Goal: Task Accomplishment & Management: Complete application form

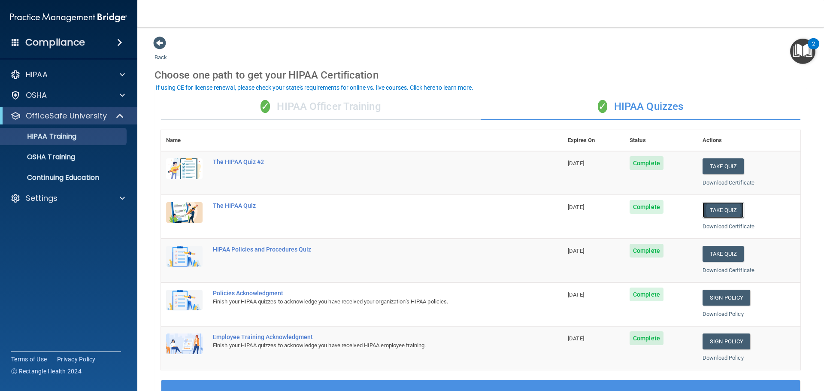
click at [722, 210] on button "Take Quiz" at bounding box center [722, 210] width 41 height 16
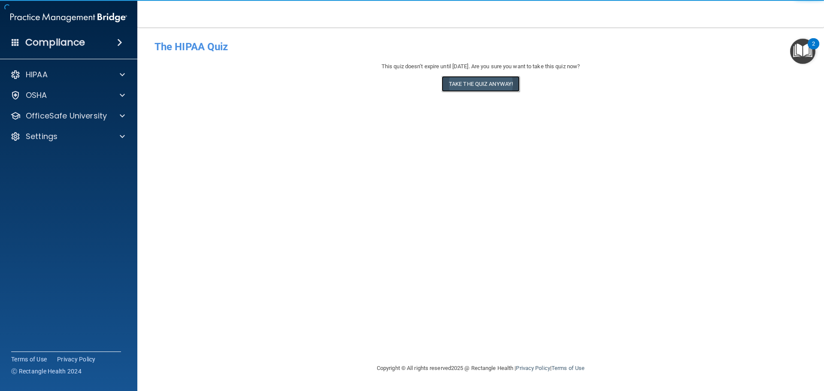
click at [501, 84] on button "Take the quiz anyway!" at bounding box center [480, 84] width 78 height 16
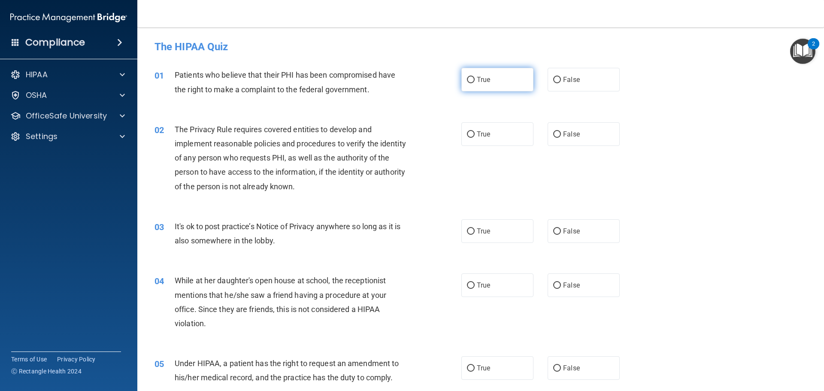
click at [490, 76] on label "True" at bounding box center [497, 80] width 72 height 24
click at [474, 77] on input "True" at bounding box center [471, 80] width 8 height 6
radio input "true"
click at [477, 135] on span "True" at bounding box center [483, 134] width 13 height 8
click at [474, 135] on input "True" at bounding box center [471, 134] width 8 height 6
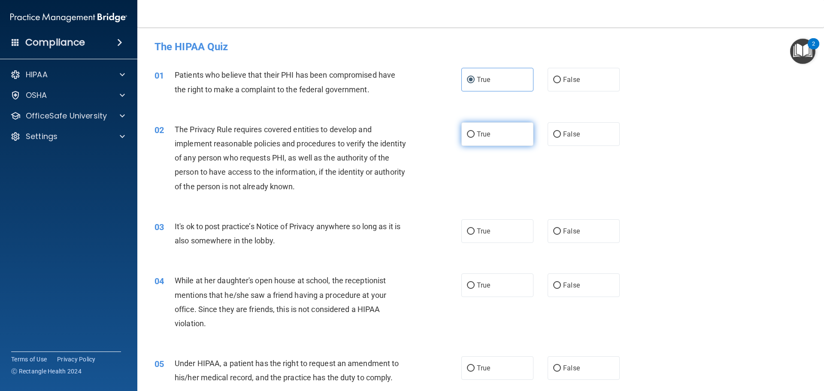
radio input "true"
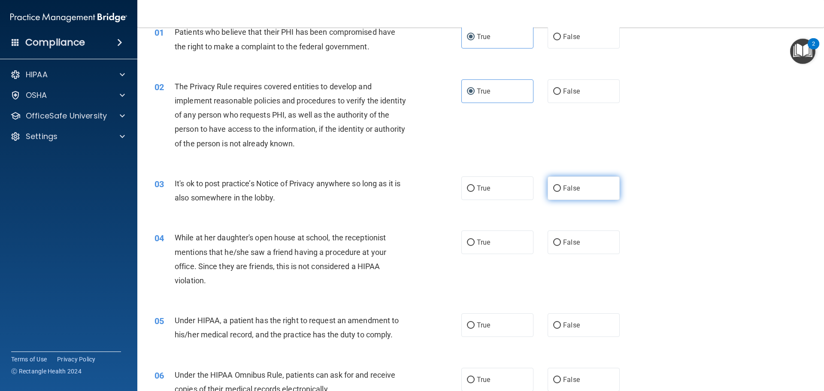
click at [584, 184] on label "False" at bounding box center [583, 188] width 72 height 24
click at [561, 185] on input "False" at bounding box center [557, 188] width 8 height 6
radio input "true"
click at [570, 234] on label "False" at bounding box center [583, 242] width 72 height 24
click at [561, 239] on input "False" at bounding box center [557, 242] width 8 height 6
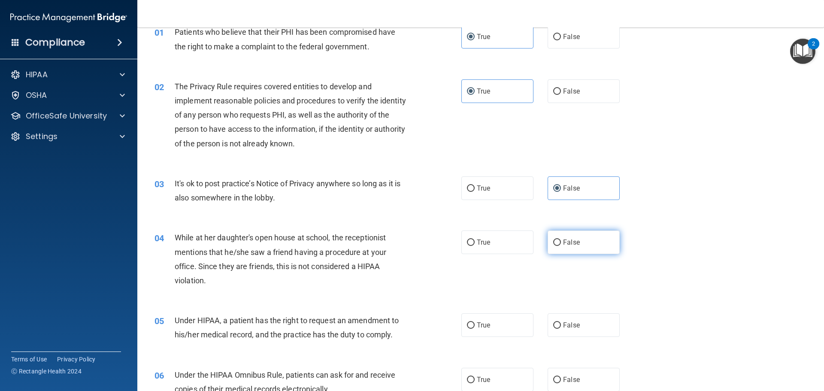
radio input "true"
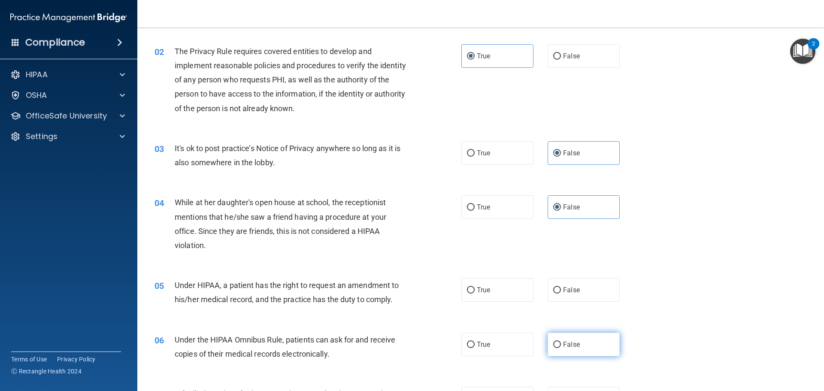
scroll to position [172, 0]
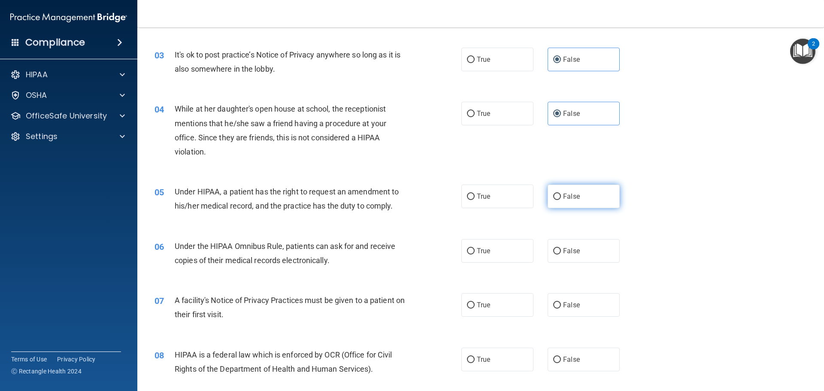
click at [563, 200] on span "False" at bounding box center [571, 196] width 17 height 8
click at [561, 200] on input "False" at bounding box center [557, 196] width 8 height 6
radio input "true"
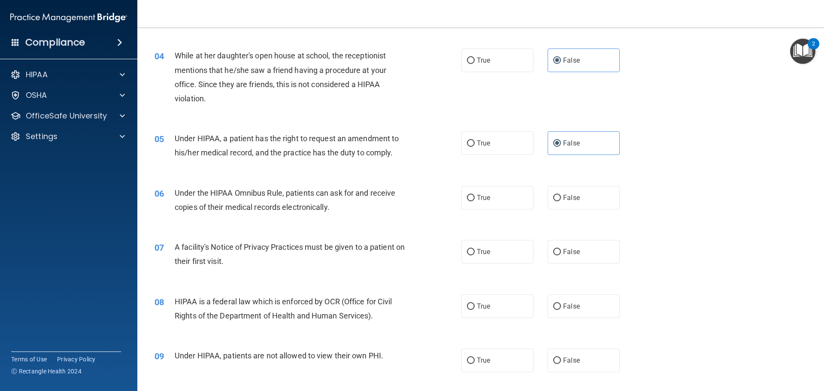
scroll to position [257, 0]
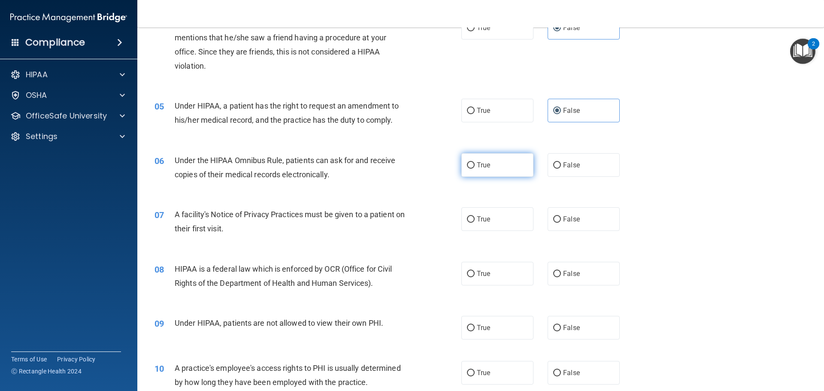
click at [487, 157] on label "True" at bounding box center [497, 165] width 72 height 24
click at [474, 162] on input "True" at bounding box center [471, 165] width 8 height 6
radio input "true"
click at [484, 224] on label "True" at bounding box center [497, 219] width 72 height 24
click at [474, 223] on input "True" at bounding box center [471, 219] width 8 height 6
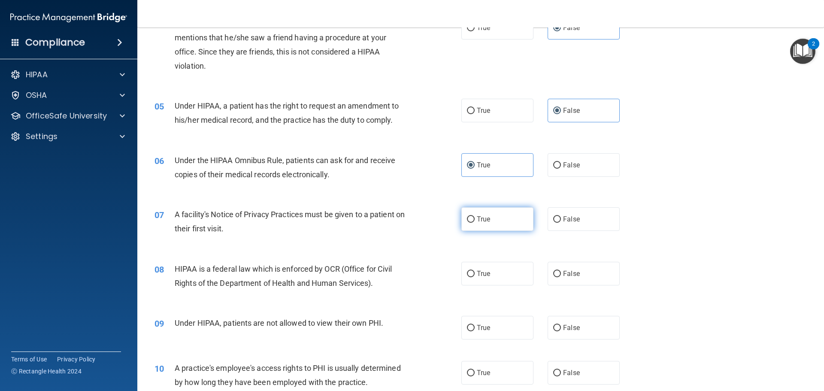
radio input "true"
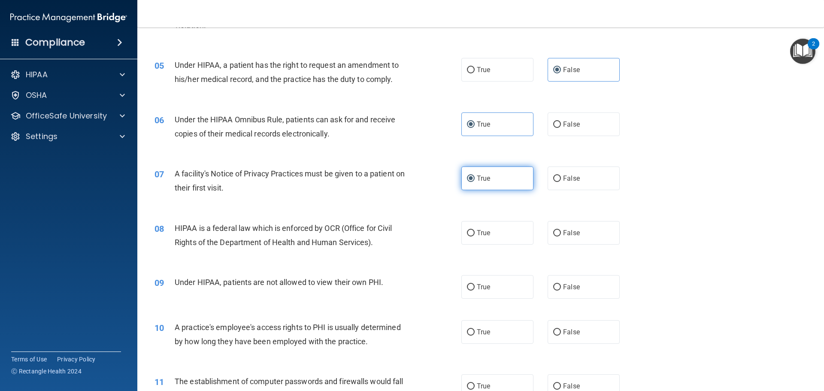
scroll to position [300, 0]
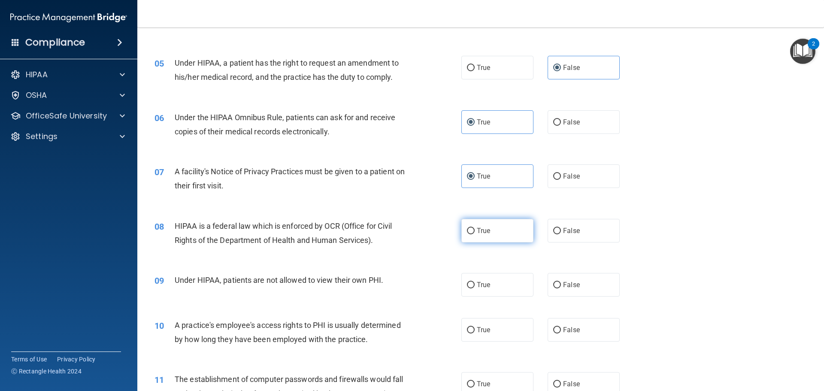
click at [479, 231] on span "True" at bounding box center [483, 230] width 13 height 8
click at [474, 231] on input "True" at bounding box center [471, 231] width 8 height 6
radio input "true"
click at [563, 287] on span "False" at bounding box center [571, 285] width 17 height 8
click at [561, 287] on input "False" at bounding box center [557, 285] width 8 height 6
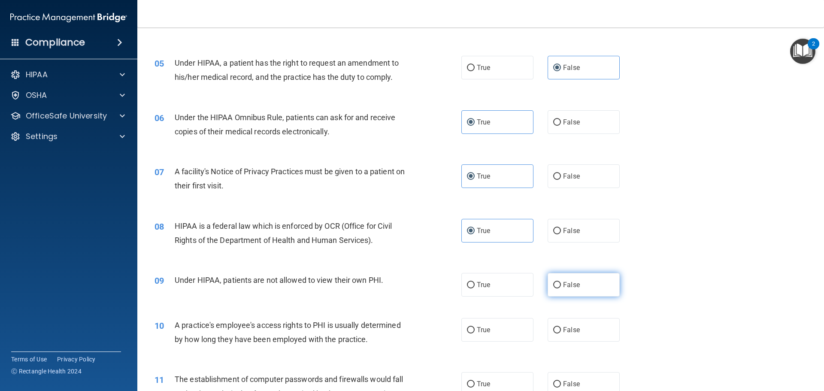
radio input "true"
click at [567, 320] on label "False" at bounding box center [583, 330] width 72 height 24
click at [561, 327] on input "False" at bounding box center [557, 330] width 8 height 6
radio input "true"
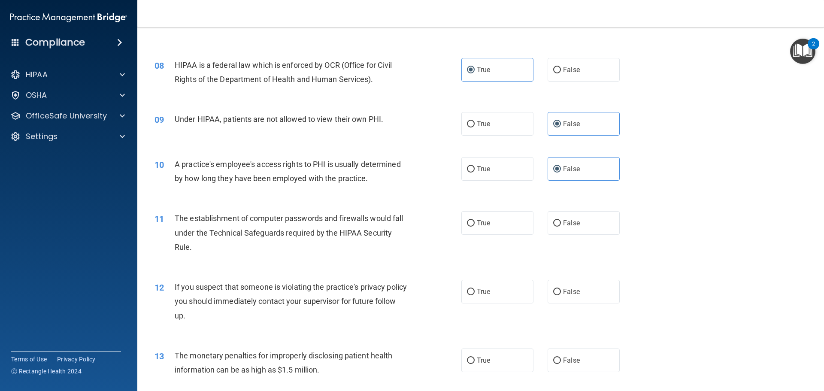
scroll to position [472, 0]
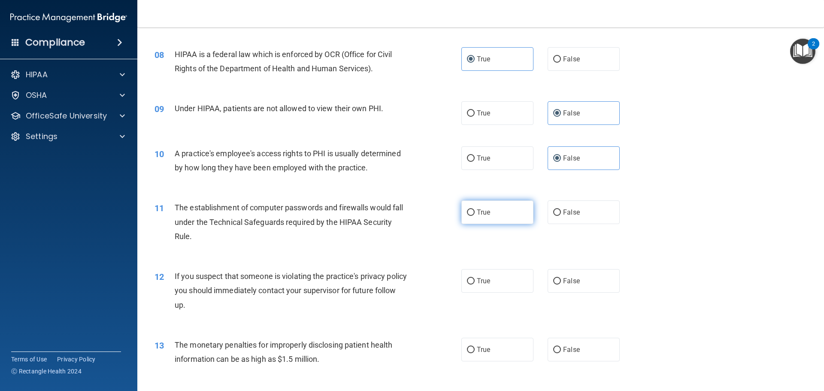
click at [489, 221] on label "True" at bounding box center [497, 212] width 72 height 24
click at [474, 216] on input "True" at bounding box center [471, 212] width 8 height 6
radio input "true"
click at [486, 288] on label "True" at bounding box center [497, 281] width 72 height 24
click at [474, 284] on input "True" at bounding box center [471, 281] width 8 height 6
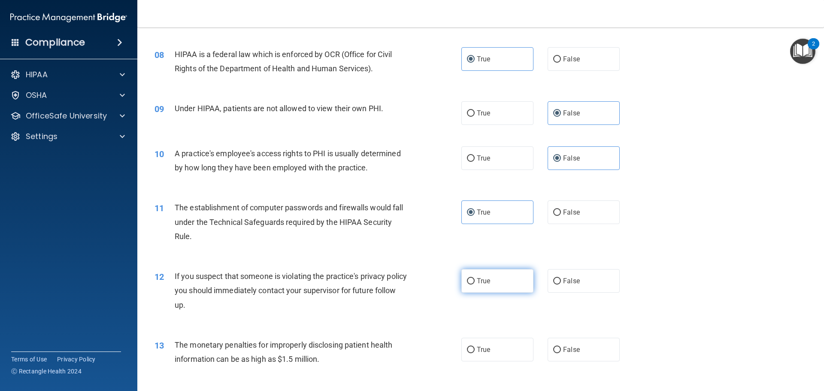
radio input "true"
click at [487, 344] on label "True" at bounding box center [497, 350] width 72 height 24
click at [474, 347] on input "True" at bounding box center [471, 350] width 8 height 6
radio input "true"
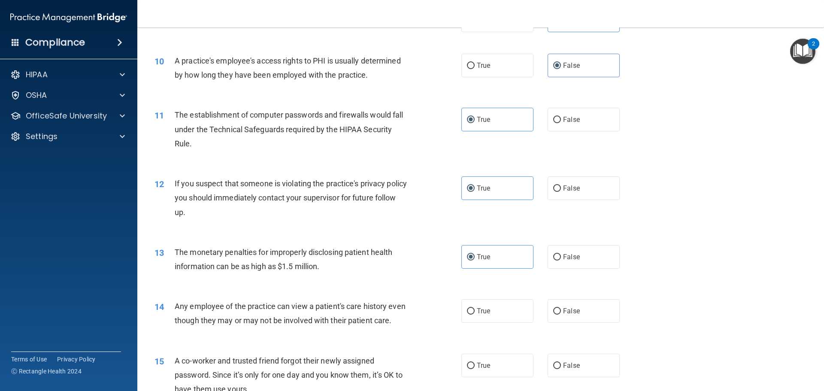
scroll to position [686, 0]
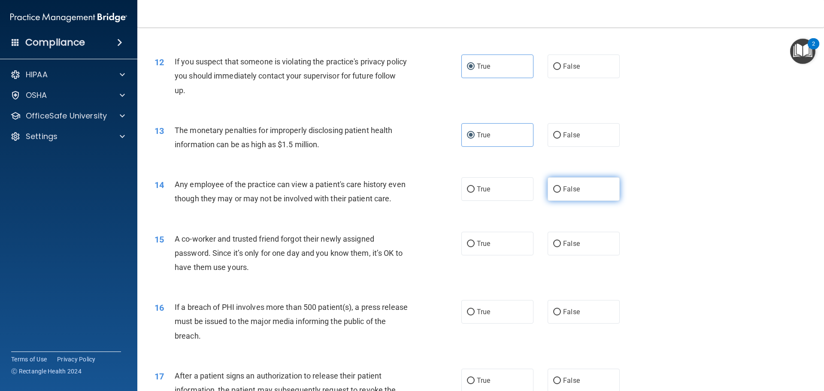
click at [557, 195] on label "False" at bounding box center [583, 189] width 72 height 24
click at [557, 193] on input "False" at bounding box center [557, 189] width 8 height 6
radio input "true"
click at [563, 247] on span "False" at bounding box center [571, 243] width 17 height 8
click at [561, 247] on input "False" at bounding box center [557, 244] width 8 height 6
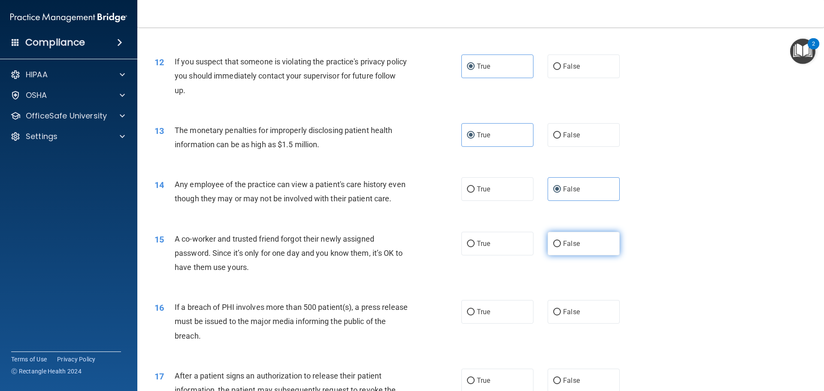
radio input "true"
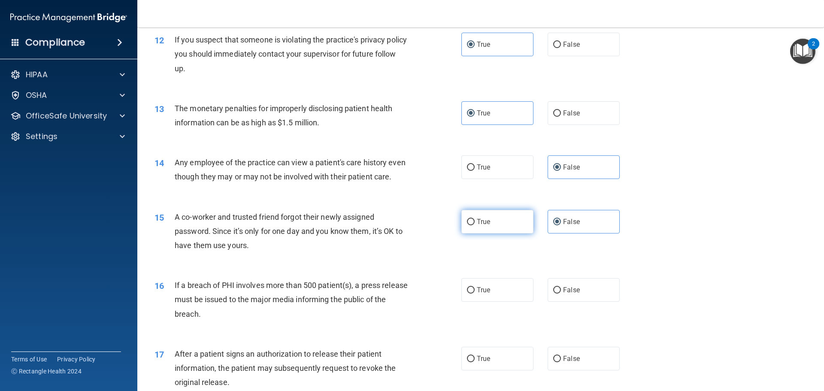
scroll to position [772, 0]
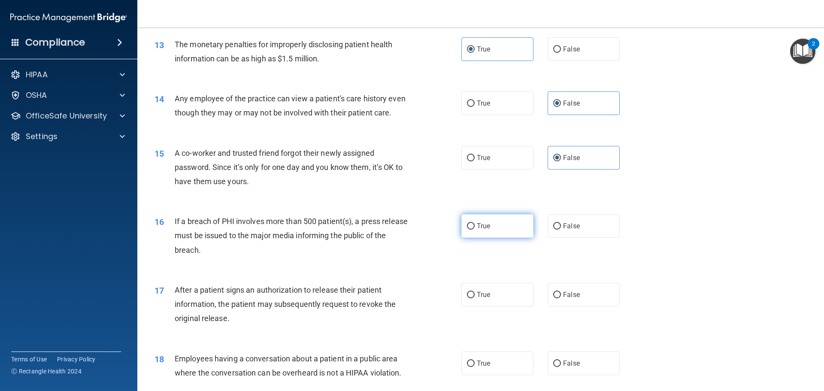
click at [521, 238] on label "True" at bounding box center [497, 226] width 72 height 24
click at [474, 229] on input "True" at bounding box center [471, 226] width 8 height 6
radio input "true"
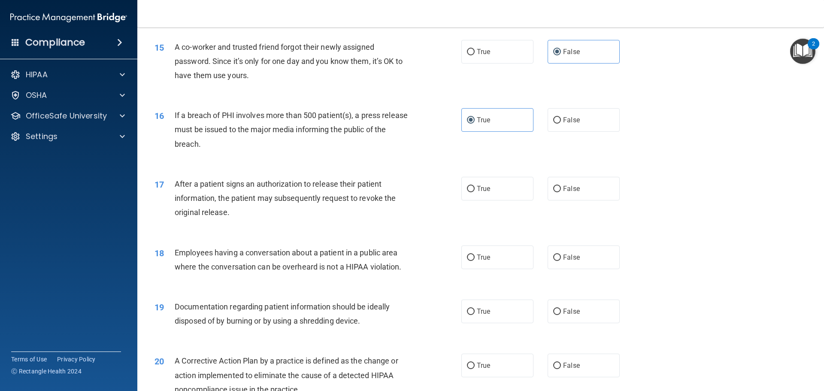
scroll to position [901, 0]
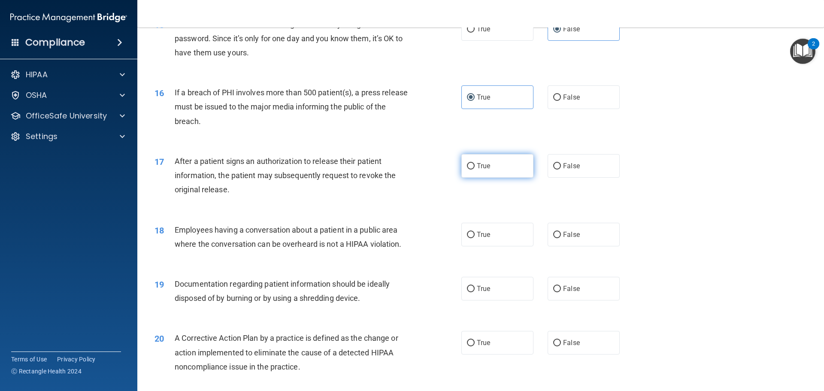
click at [467, 169] on input "True" at bounding box center [471, 166] width 8 height 6
radio input "true"
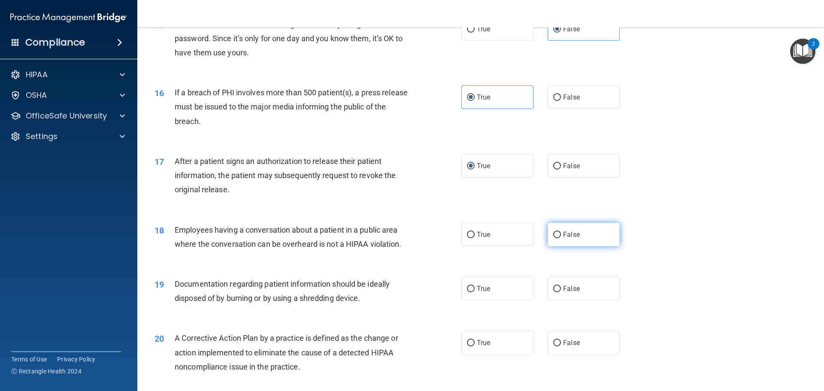
click at [550, 244] on label "False" at bounding box center [583, 235] width 72 height 24
click at [553, 238] on input "False" at bounding box center [557, 235] width 8 height 6
radio input "true"
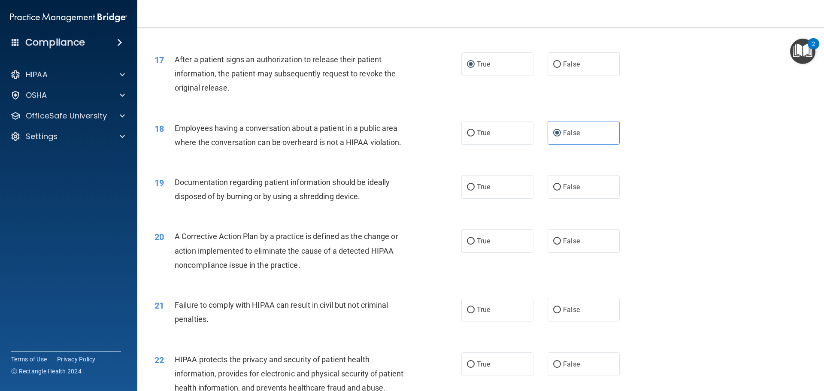
scroll to position [1029, 0]
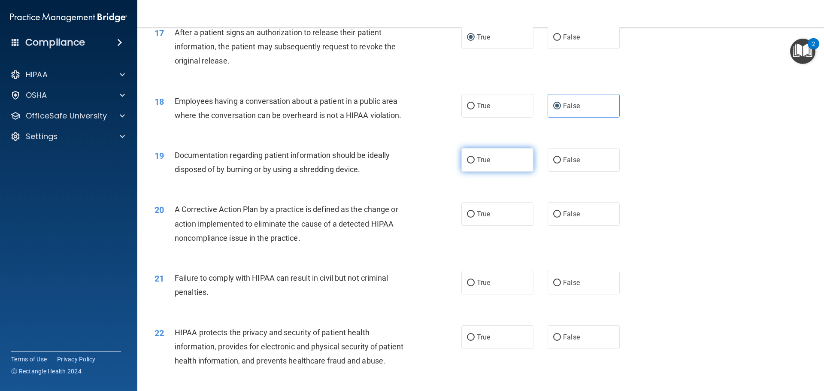
click at [489, 172] on label "True" at bounding box center [497, 160] width 72 height 24
click at [474, 163] on input "True" at bounding box center [471, 160] width 8 height 6
radio input "true"
click at [506, 226] on label "True" at bounding box center [497, 214] width 72 height 24
click at [474, 217] on input "True" at bounding box center [471, 214] width 8 height 6
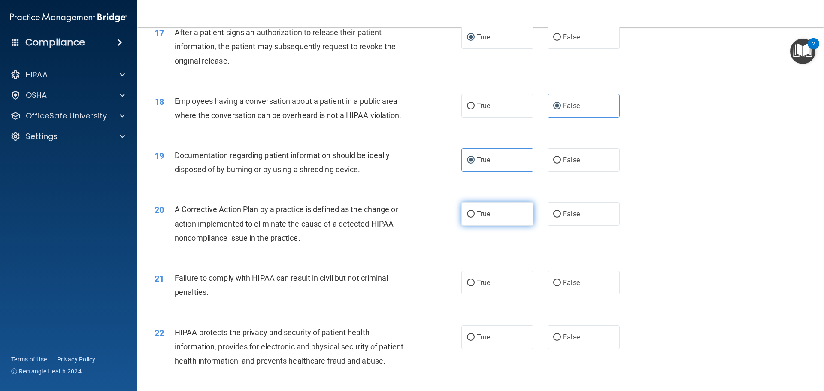
radio input "true"
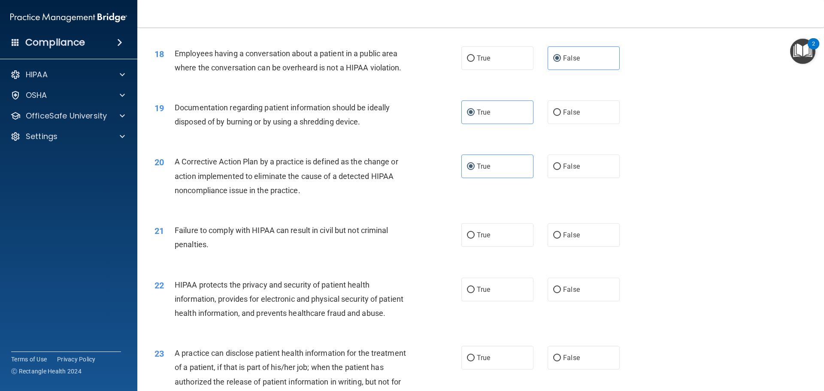
scroll to position [1115, 0]
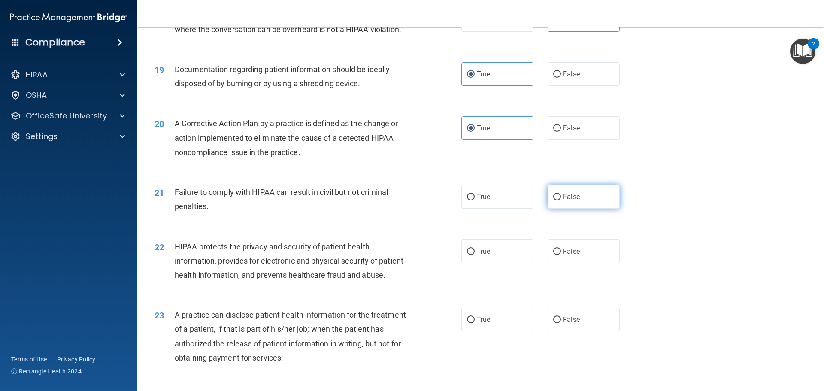
click at [569, 208] on label "False" at bounding box center [583, 197] width 72 height 24
click at [561, 200] on input "False" at bounding box center [557, 197] width 8 height 6
radio input "true"
click at [485, 255] on span "True" at bounding box center [483, 251] width 13 height 8
click at [474, 255] on input "True" at bounding box center [471, 251] width 8 height 6
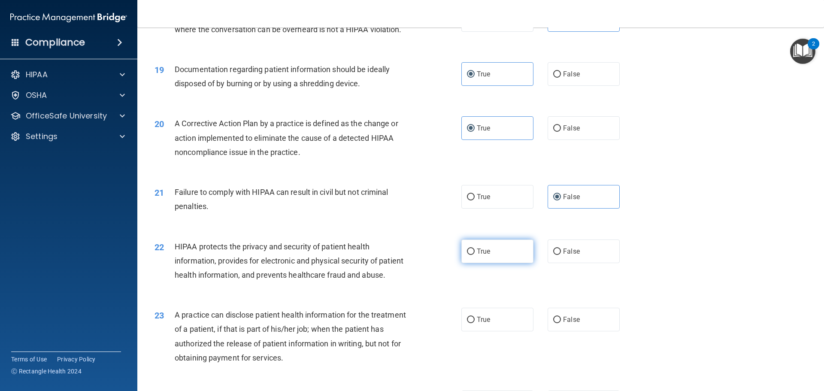
radio input "true"
click at [564, 331] on label "False" at bounding box center [583, 320] width 72 height 24
click at [561, 323] on input "False" at bounding box center [557, 320] width 8 height 6
radio input "true"
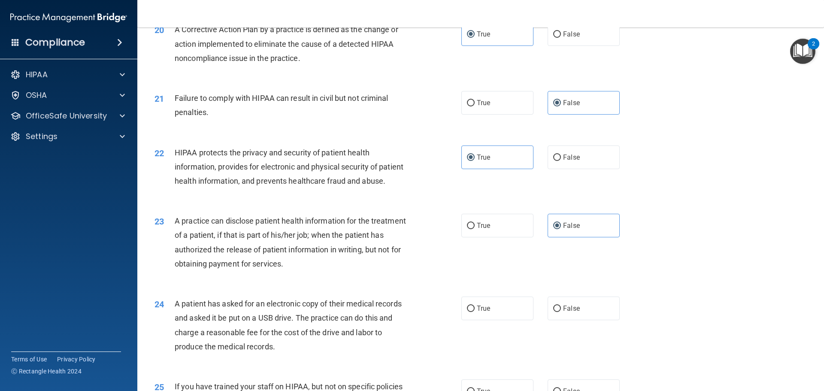
scroll to position [1287, 0]
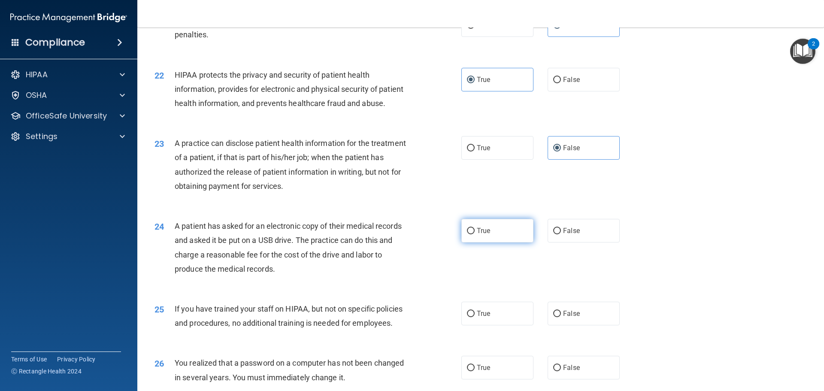
click at [518, 242] on label "True" at bounding box center [497, 231] width 72 height 24
click at [474, 234] on input "True" at bounding box center [471, 231] width 8 height 6
radio input "true"
click at [553, 317] on input "False" at bounding box center [557, 314] width 8 height 6
radio input "true"
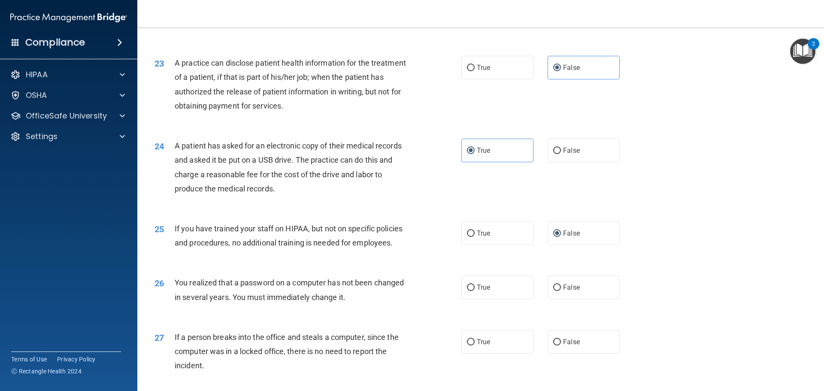
scroll to position [1373, 0]
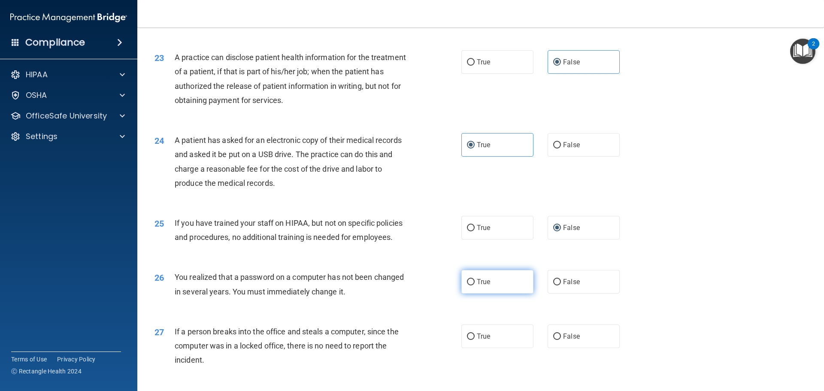
click at [487, 286] on span "True" at bounding box center [483, 282] width 13 height 8
click at [474, 285] on input "True" at bounding box center [471, 282] width 8 height 6
radio input "true"
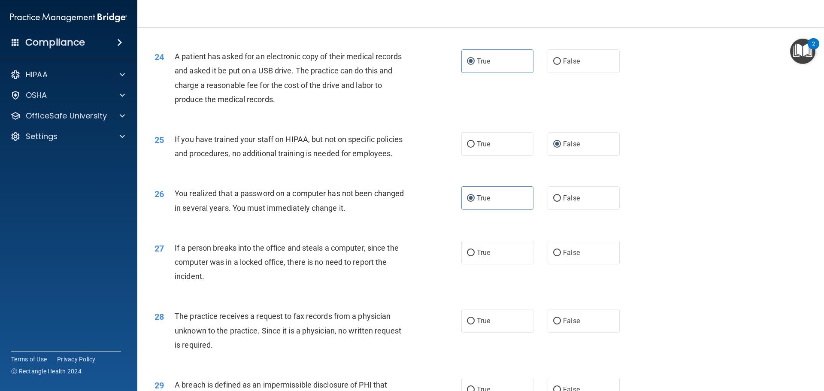
scroll to position [1458, 0]
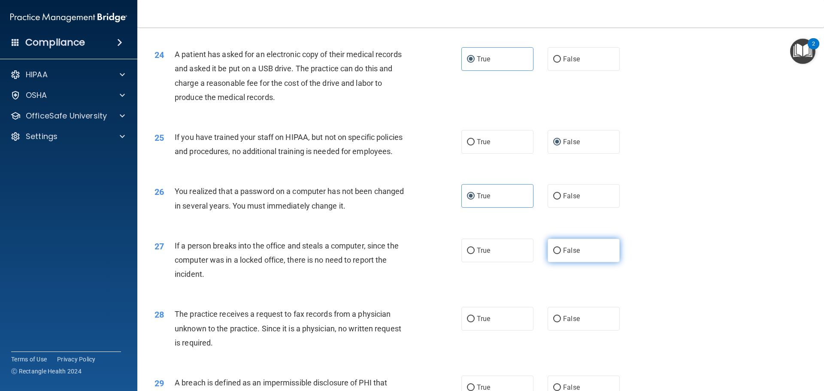
click at [573, 254] on span "False" at bounding box center [571, 250] width 17 height 8
click at [561, 254] on input "False" at bounding box center [557, 250] width 8 height 6
radio input "true"
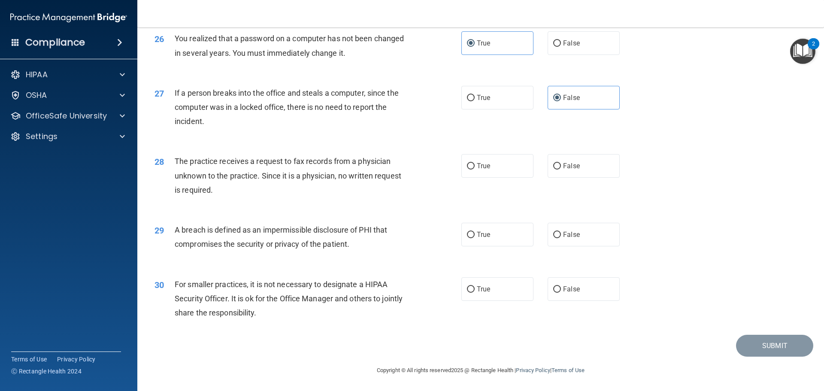
scroll to position [1630, 0]
click at [567, 170] on span "False" at bounding box center [571, 166] width 17 height 8
click at [561, 169] on input "False" at bounding box center [557, 166] width 8 height 6
radio input "true"
click at [513, 243] on label "True" at bounding box center [497, 235] width 72 height 24
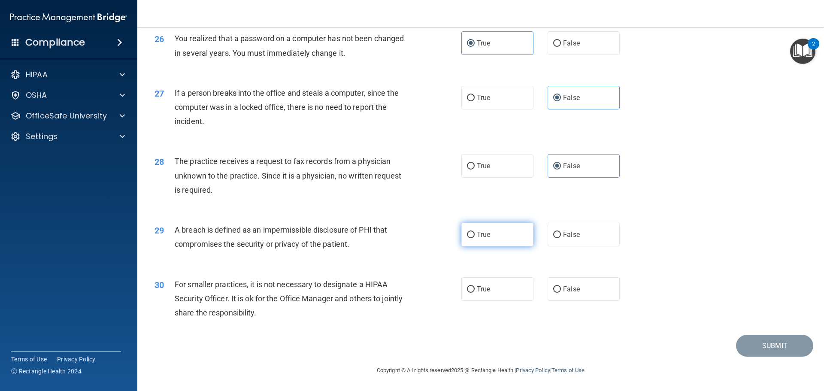
click at [474, 238] on input "True" at bounding box center [471, 235] width 8 height 6
radio input "true"
click at [563, 293] on span "False" at bounding box center [571, 289] width 17 height 8
click at [561, 293] on input "False" at bounding box center [557, 289] width 8 height 6
radio input "true"
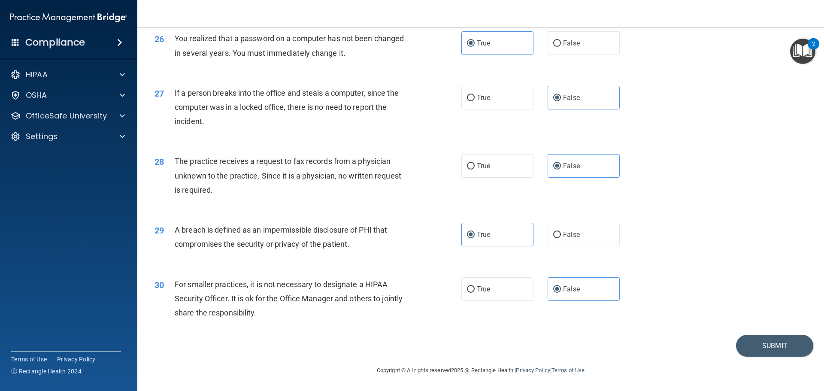
scroll to position [1639, 0]
click at [769, 340] on button "Submit" at bounding box center [774, 346] width 77 height 22
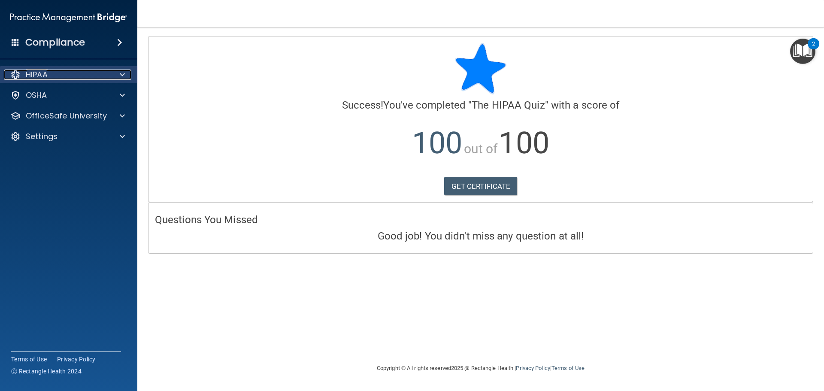
click at [81, 72] on div "HIPAA" at bounding box center [57, 74] width 106 height 10
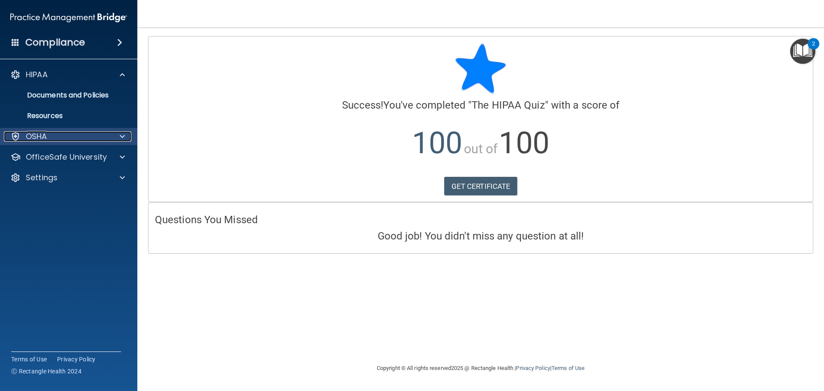
click at [70, 140] on div "OSHA" at bounding box center [57, 136] width 106 height 10
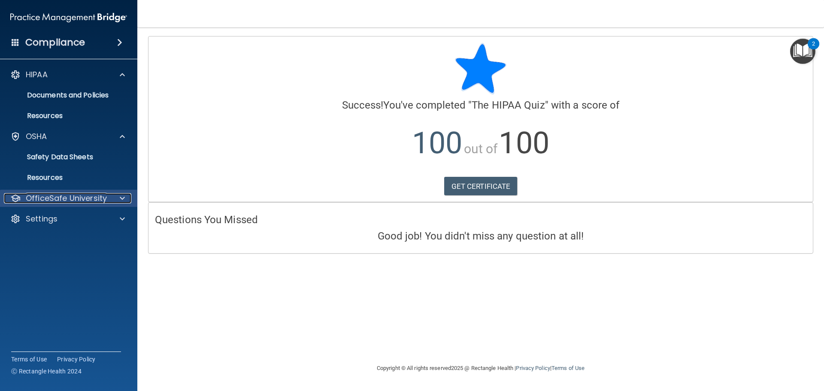
click at [68, 193] on p "OfficeSafe University" at bounding box center [66, 198] width 81 height 10
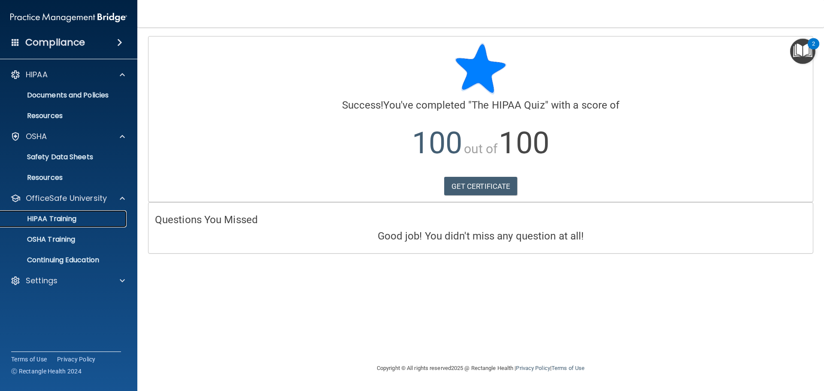
click at [59, 216] on p "HIPAA Training" at bounding box center [41, 218] width 71 height 9
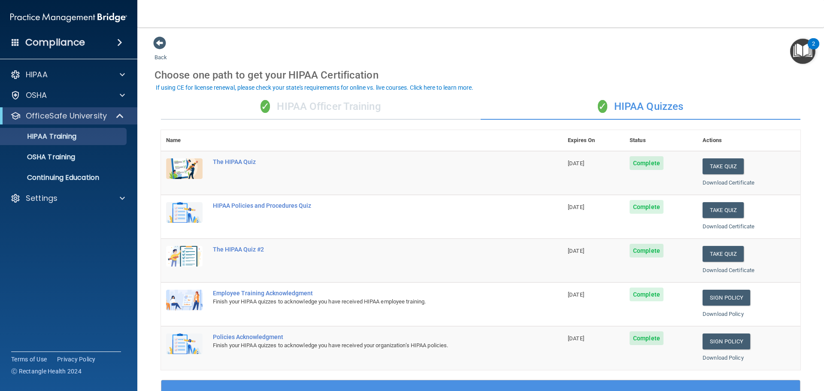
click at [278, 108] on div "✓ HIPAA Officer Training" at bounding box center [321, 107] width 320 height 26
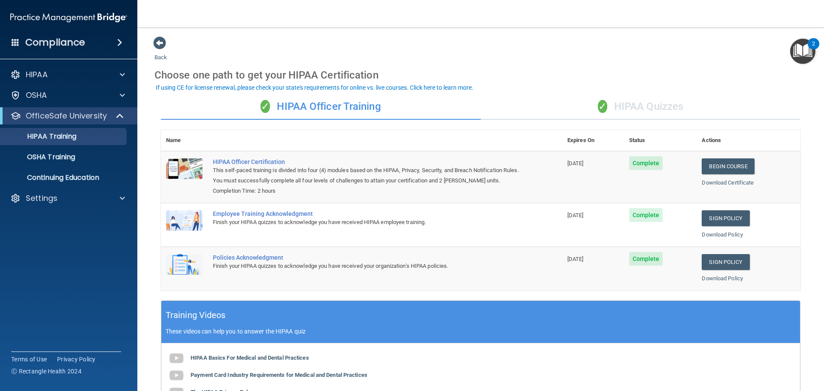
click at [636, 107] on div "✓ HIPAA Quizzes" at bounding box center [640, 107] width 320 height 26
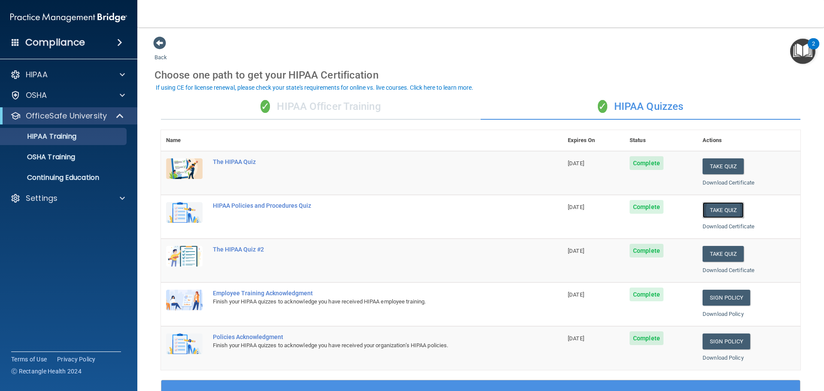
click at [715, 210] on button "Take Quiz" at bounding box center [722, 210] width 41 height 16
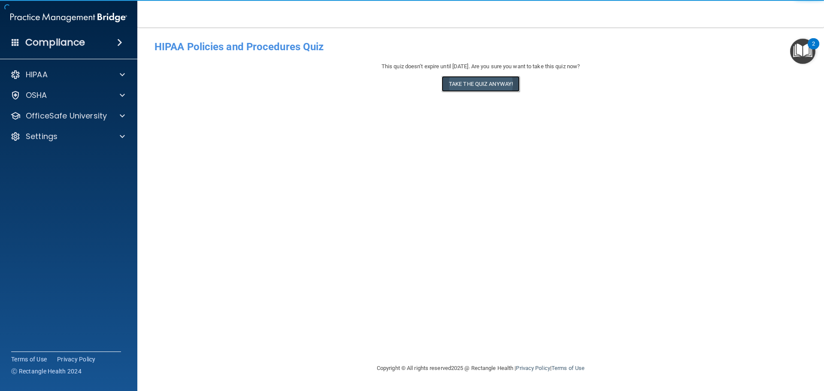
click at [485, 87] on button "Take the quiz anyway!" at bounding box center [480, 84] width 78 height 16
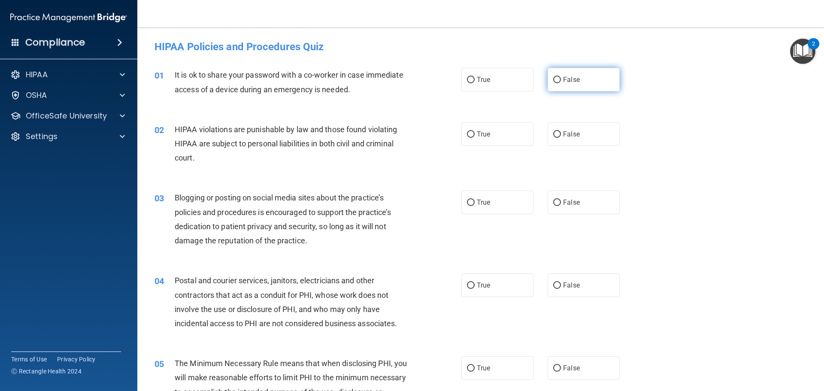
click at [563, 83] on span "False" at bounding box center [571, 79] width 17 height 8
click at [561, 83] on input "False" at bounding box center [557, 80] width 8 height 6
radio input "true"
click at [510, 133] on label "True" at bounding box center [497, 134] width 72 height 24
click at [474, 133] on input "True" at bounding box center [471, 134] width 8 height 6
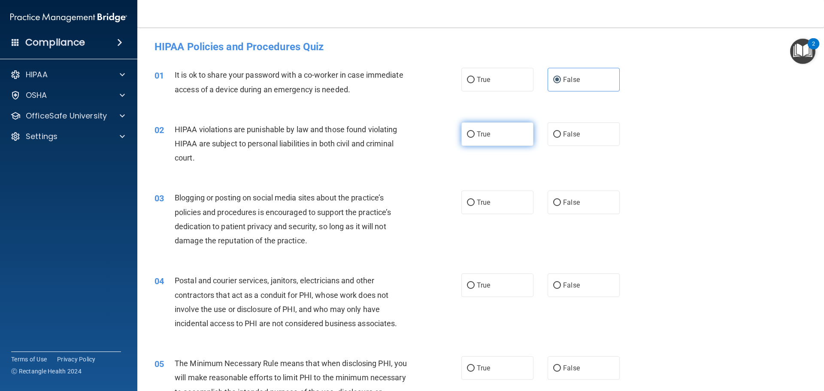
radio input "true"
click at [563, 199] on span "False" at bounding box center [571, 202] width 17 height 8
click at [559, 199] on input "False" at bounding box center [557, 202] width 8 height 6
radio input "true"
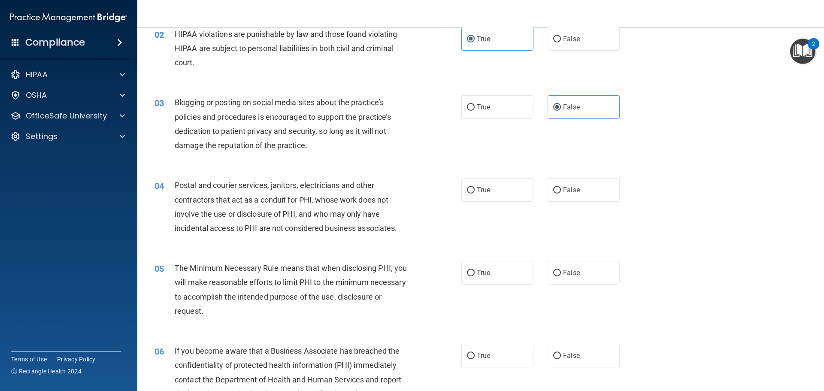
scroll to position [86, 0]
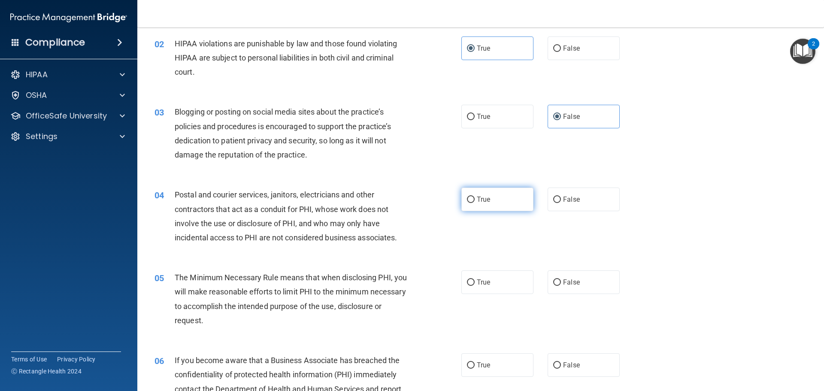
click at [467, 196] on input "True" at bounding box center [471, 199] width 8 height 6
radio input "true"
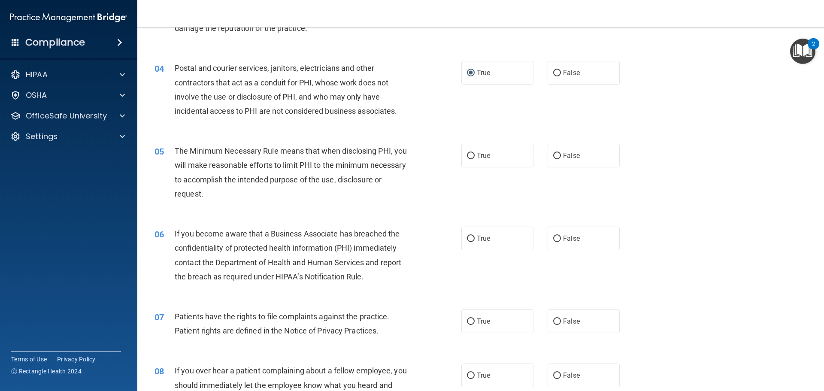
scroll to position [214, 0]
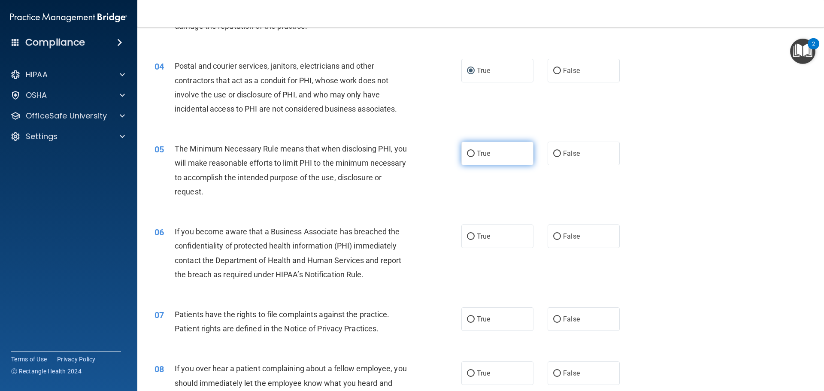
click at [471, 150] on label "True" at bounding box center [497, 154] width 72 height 24
click at [471, 151] on input "True" at bounding box center [471, 154] width 8 height 6
radio input "true"
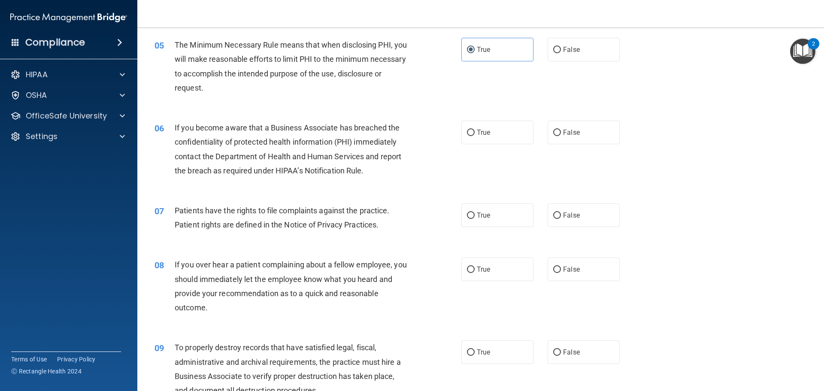
scroll to position [343, 0]
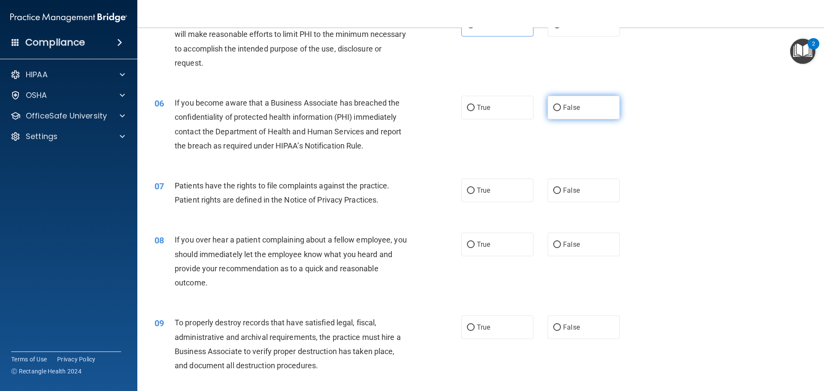
click at [547, 104] on label "False" at bounding box center [583, 108] width 72 height 24
click at [553, 105] on input "False" at bounding box center [557, 108] width 8 height 6
radio input "true"
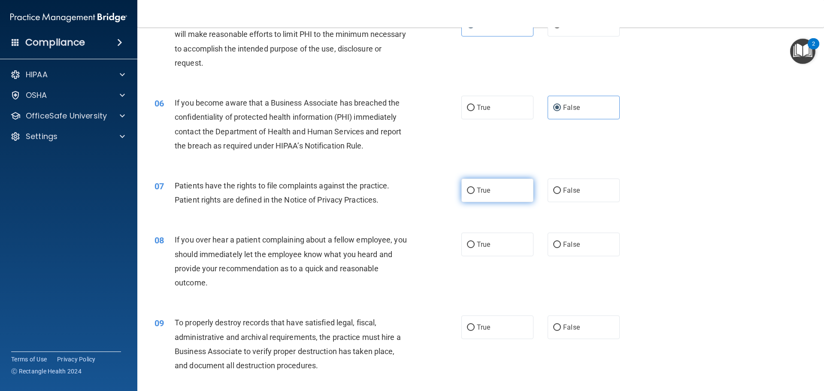
click at [496, 193] on label "True" at bounding box center [497, 190] width 72 height 24
click at [474, 193] on input "True" at bounding box center [471, 190] width 8 height 6
radio input "true"
click at [570, 248] on label "False" at bounding box center [583, 244] width 72 height 24
click at [561, 248] on input "False" at bounding box center [557, 244] width 8 height 6
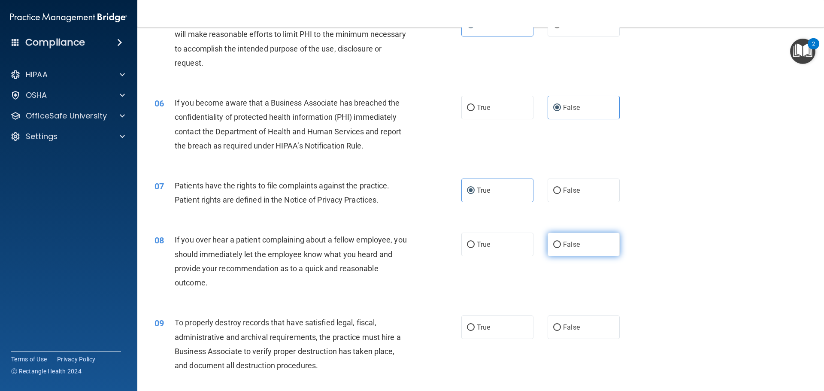
radio input "true"
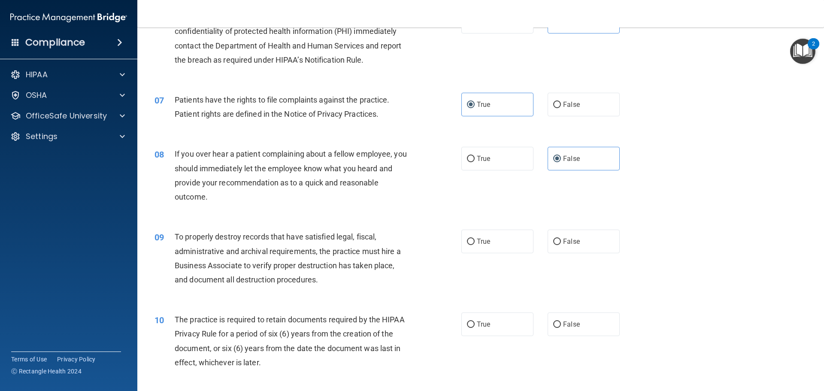
scroll to position [472, 0]
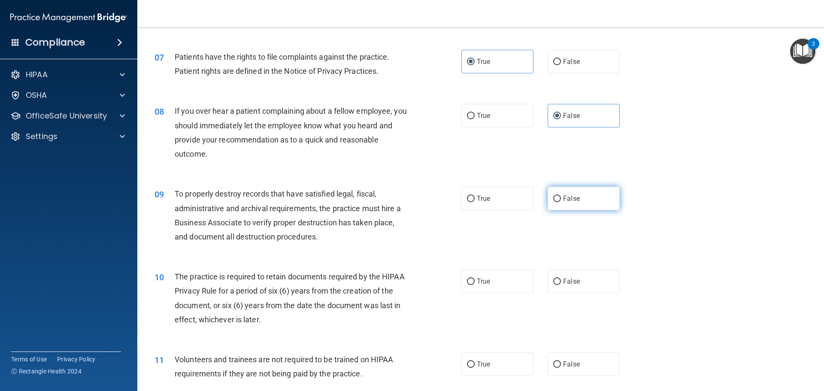
click at [579, 199] on label "False" at bounding box center [583, 199] width 72 height 24
click at [561, 199] on input "False" at bounding box center [557, 199] width 8 height 6
radio input "true"
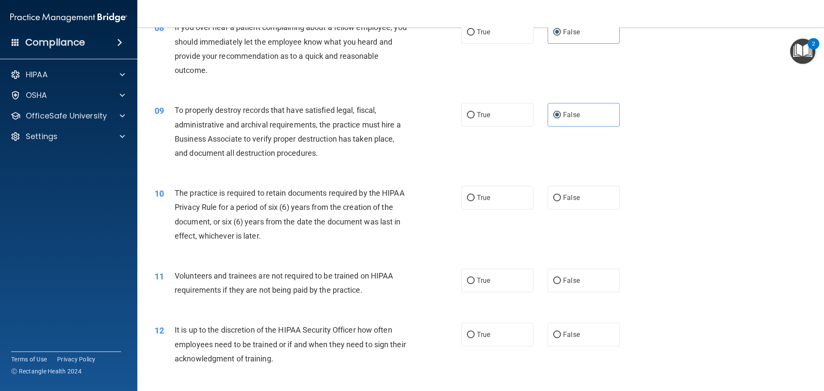
scroll to position [558, 0]
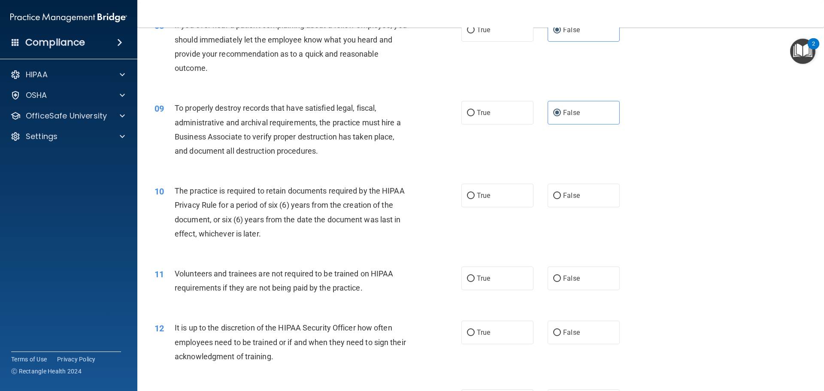
click at [473, 183] on div "10 The practice is required to retain documents required by the HIPAA Privacy R…" at bounding box center [480, 214] width 665 height 83
click at [480, 195] on span "True" at bounding box center [483, 195] width 13 height 8
click at [474, 195] on input "True" at bounding box center [471, 196] width 8 height 6
radio input "true"
click at [583, 276] on label "False" at bounding box center [583, 278] width 72 height 24
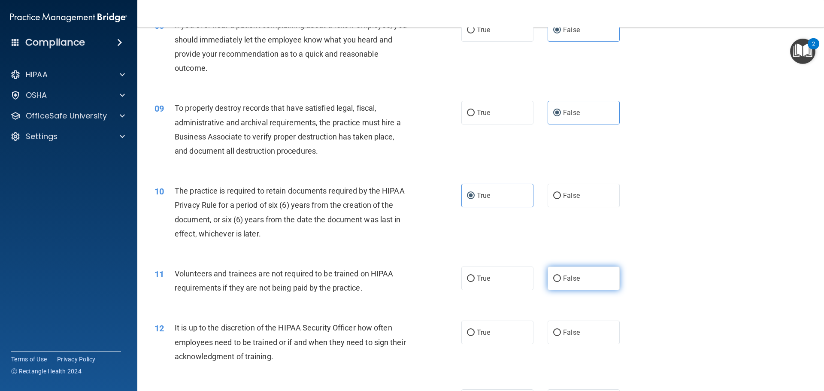
click at [561, 276] on input "False" at bounding box center [557, 278] width 8 height 6
radio input "true"
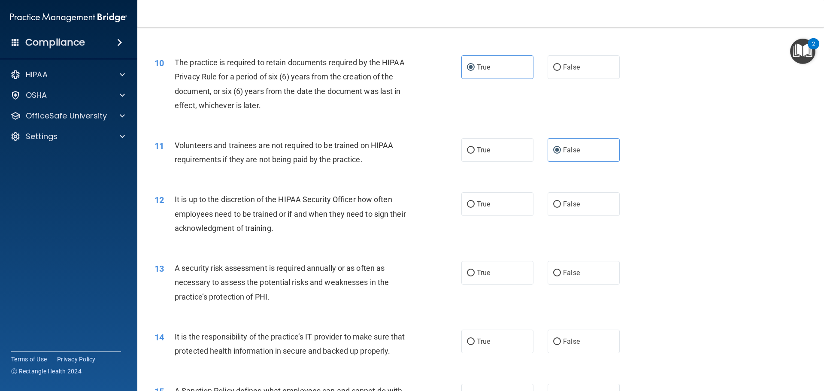
scroll to position [686, 0]
click at [569, 200] on span "False" at bounding box center [571, 203] width 17 height 8
click at [561, 201] on input "False" at bounding box center [557, 204] width 8 height 6
radio input "true"
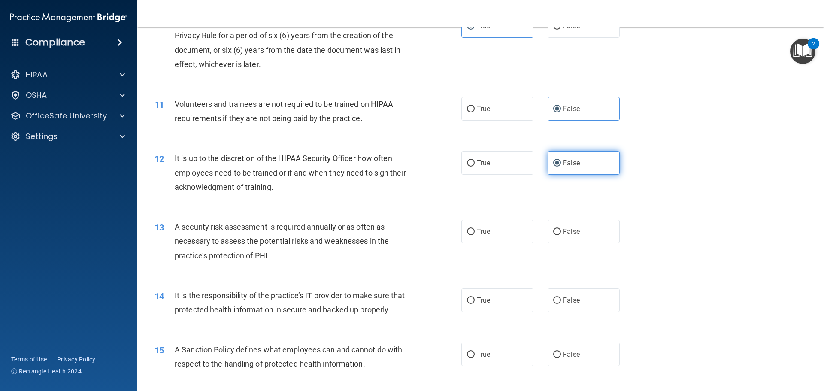
scroll to position [729, 0]
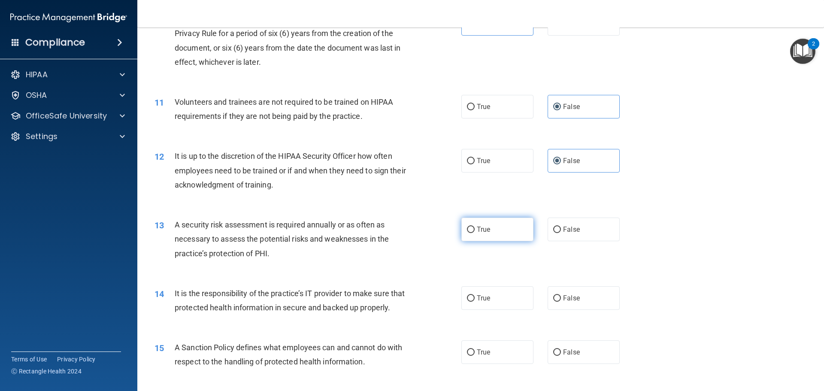
click at [489, 235] on label "True" at bounding box center [497, 229] width 72 height 24
click at [474, 233] on input "True" at bounding box center [471, 229] width 8 height 6
radio input "true"
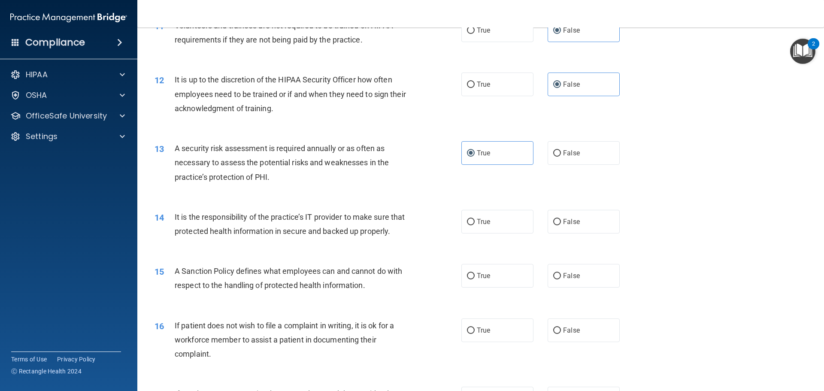
scroll to position [815, 0]
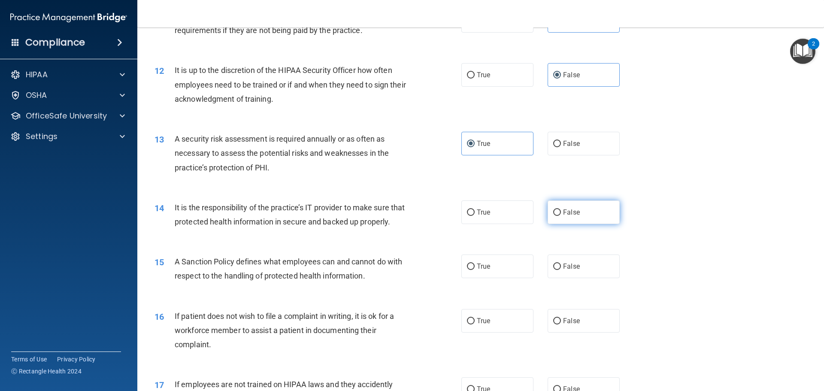
click at [579, 206] on label "False" at bounding box center [583, 212] width 72 height 24
click at [561, 209] on input "False" at bounding box center [557, 212] width 8 height 6
radio input "true"
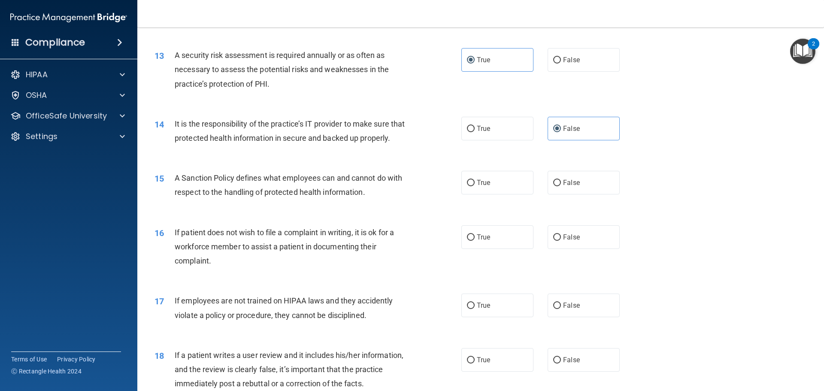
scroll to position [901, 0]
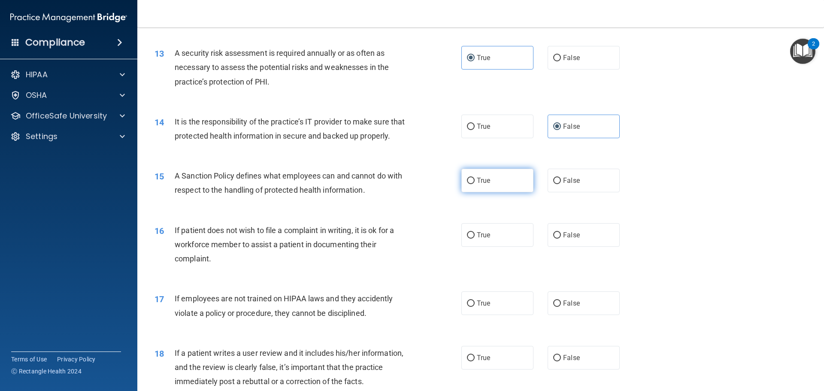
click at [485, 184] on span "True" at bounding box center [483, 180] width 13 height 8
click at [474, 184] on input "True" at bounding box center [471, 181] width 8 height 6
radio input "true"
click at [570, 184] on span "False" at bounding box center [571, 180] width 17 height 8
click at [561, 184] on input "False" at bounding box center [557, 181] width 8 height 6
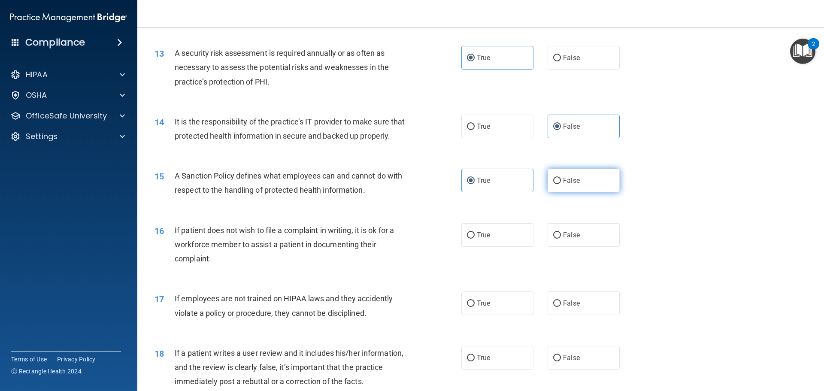
radio input "true"
radio input "false"
click at [471, 247] on label "True" at bounding box center [497, 235] width 72 height 24
click at [471, 238] on input "True" at bounding box center [471, 235] width 8 height 6
radio input "true"
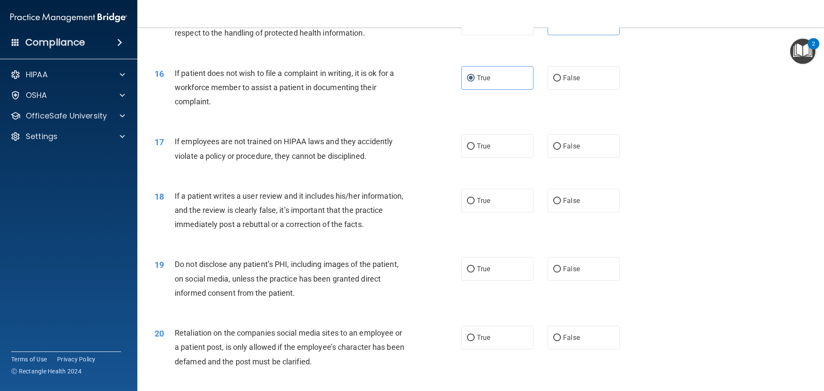
scroll to position [1029, 0]
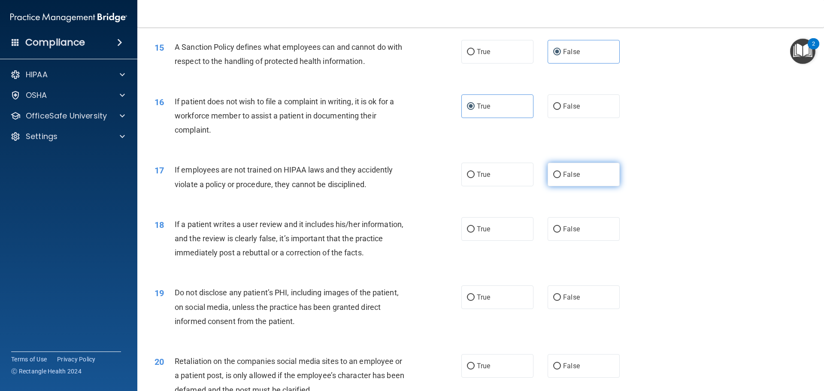
click at [553, 178] on input "False" at bounding box center [557, 175] width 8 height 6
radio input "true"
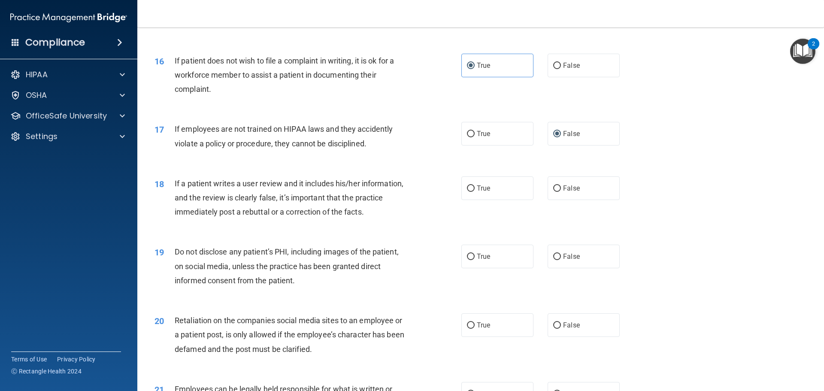
scroll to position [1072, 0]
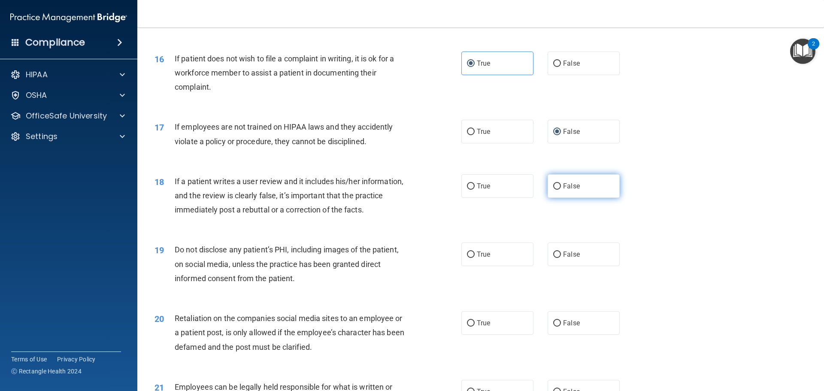
click at [564, 198] on label "False" at bounding box center [583, 186] width 72 height 24
click at [561, 190] on input "False" at bounding box center [557, 186] width 8 height 6
radio input "true"
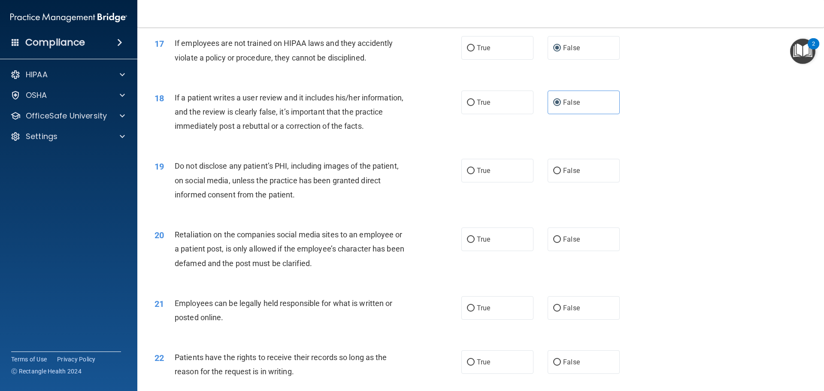
scroll to position [1158, 0]
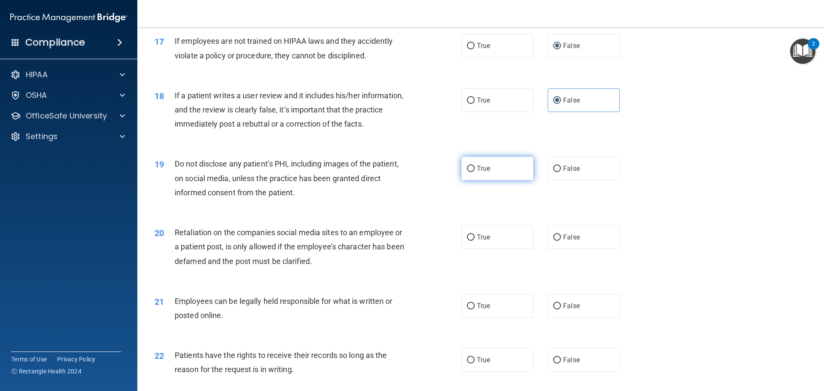
click at [505, 180] on label "True" at bounding box center [497, 169] width 72 height 24
click at [474, 172] on input "True" at bounding box center [471, 169] width 8 height 6
radio input "true"
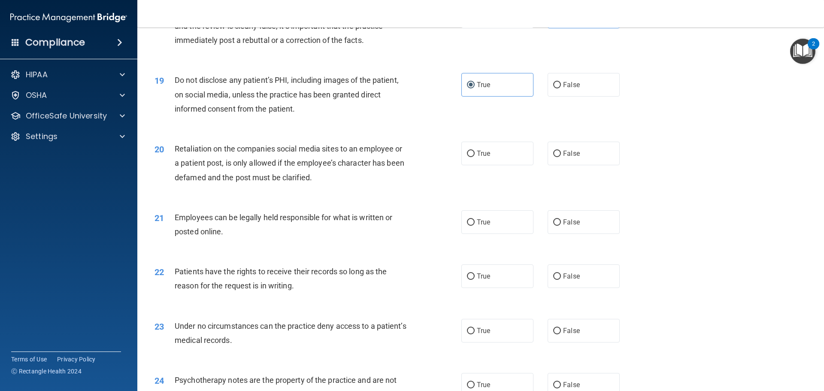
scroll to position [1244, 0]
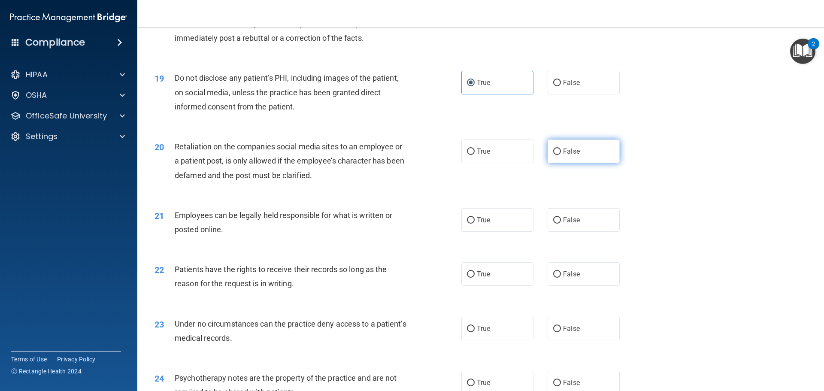
click at [558, 160] on label "False" at bounding box center [583, 151] width 72 height 24
click at [558, 155] on input "False" at bounding box center [557, 151] width 8 height 6
radio input "true"
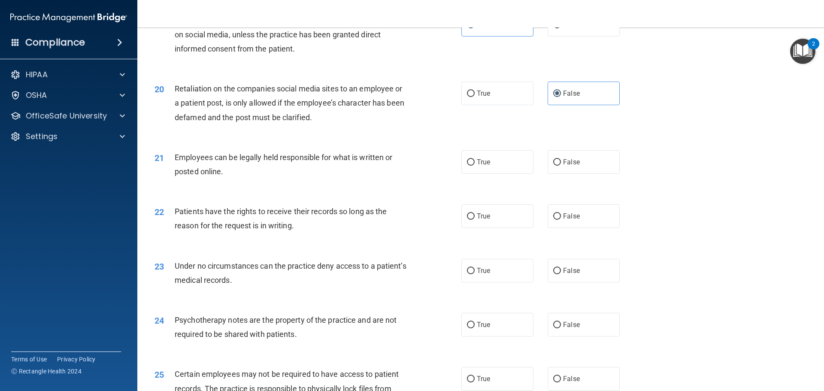
scroll to position [1330, 0]
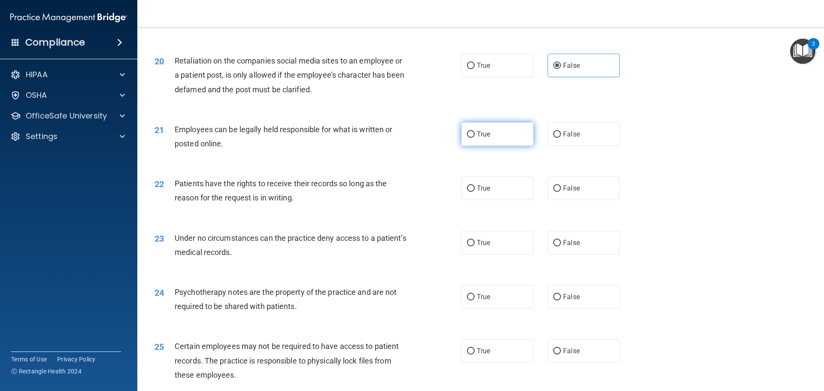
click at [488, 146] on label "True" at bounding box center [497, 134] width 72 height 24
click at [474, 138] on input "True" at bounding box center [471, 134] width 8 height 6
radio input "true"
click at [549, 200] on label "False" at bounding box center [583, 188] width 72 height 24
click at [553, 192] on input "False" at bounding box center [557, 188] width 8 height 6
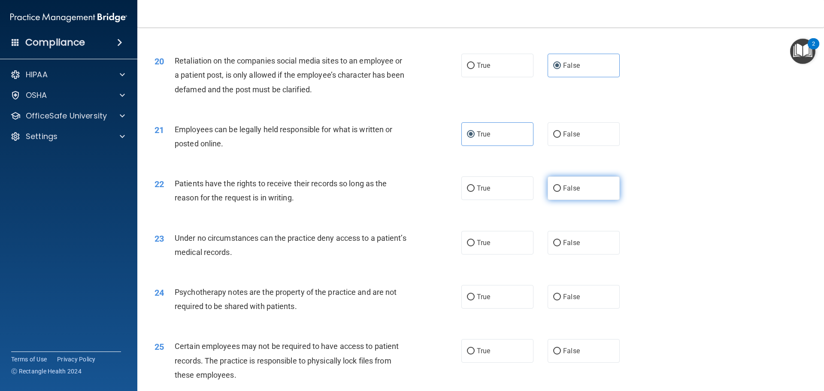
radio input "true"
click at [577, 254] on label "False" at bounding box center [583, 243] width 72 height 24
click at [561, 246] on input "False" at bounding box center [557, 243] width 8 height 6
radio input "true"
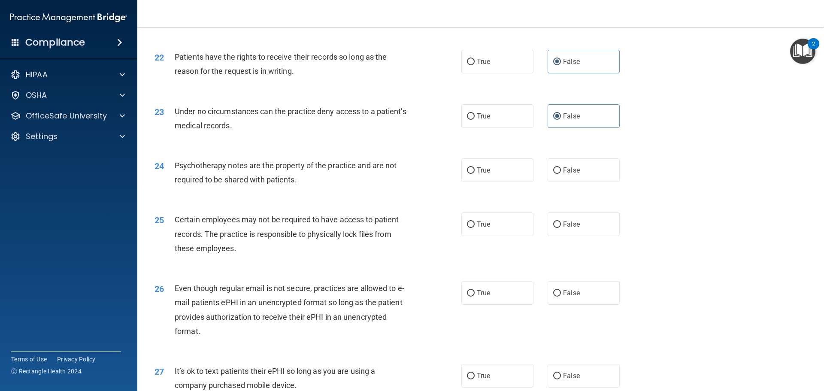
scroll to position [1458, 0]
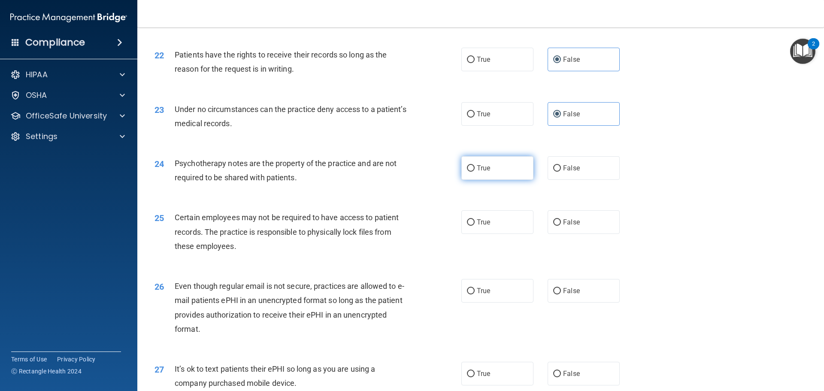
click at [494, 180] on label "True" at bounding box center [497, 168] width 72 height 24
click at [474, 172] on input "True" at bounding box center [471, 168] width 8 height 6
radio input "true"
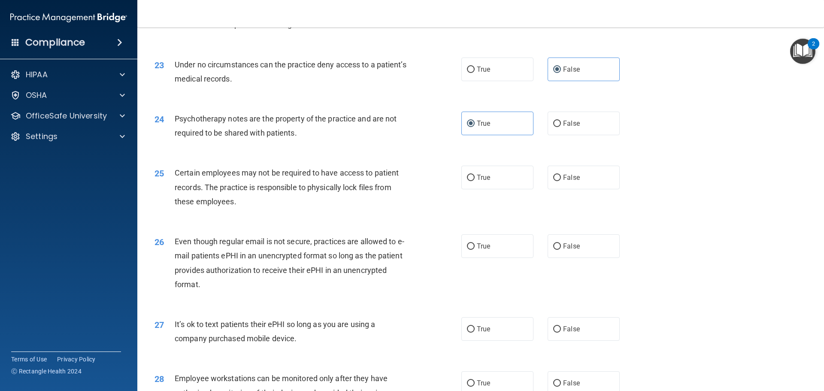
scroll to position [1544, 0]
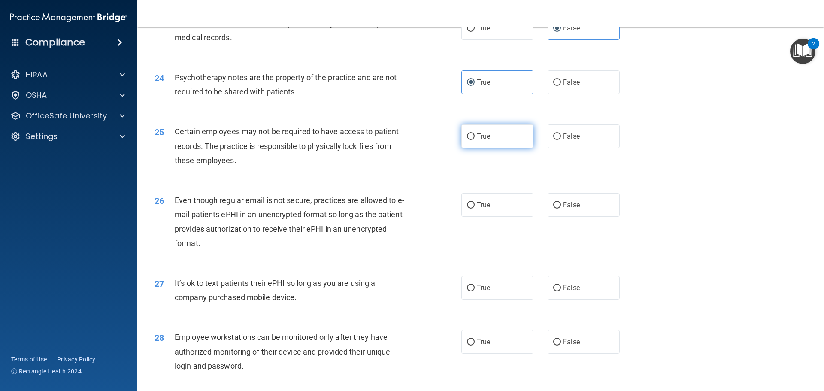
click at [511, 148] on label "True" at bounding box center [497, 136] width 72 height 24
click at [474, 140] on input "True" at bounding box center [471, 136] width 8 height 6
radio input "true"
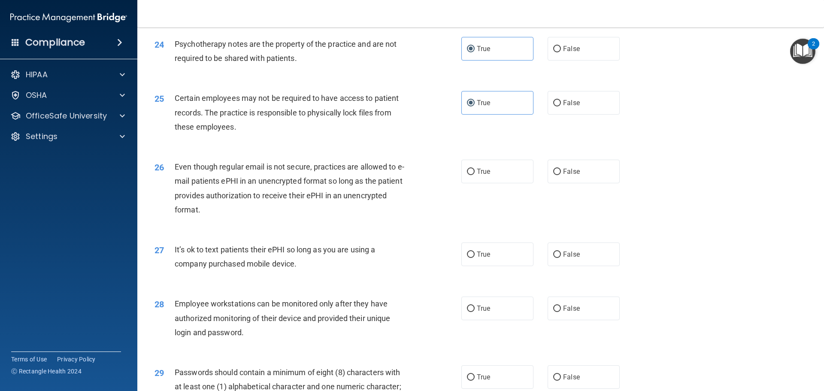
scroll to position [1587, 0]
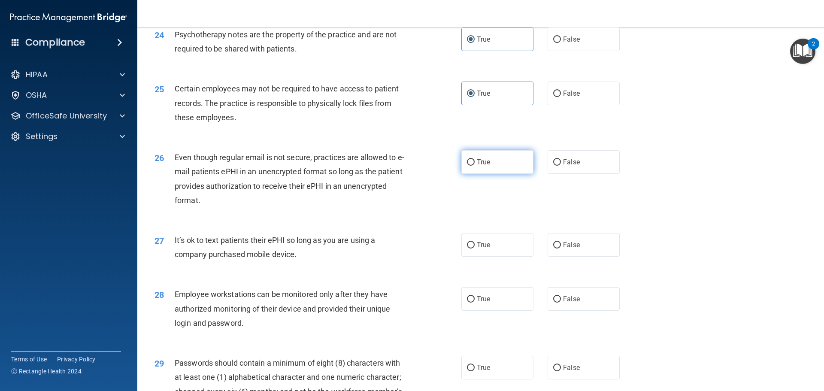
click at [491, 174] on label "True" at bounding box center [497, 162] width 72 height 24
click at [474, 166] on input "True" at bounding box center [471, 162] width 8 height 6
radio input "true"
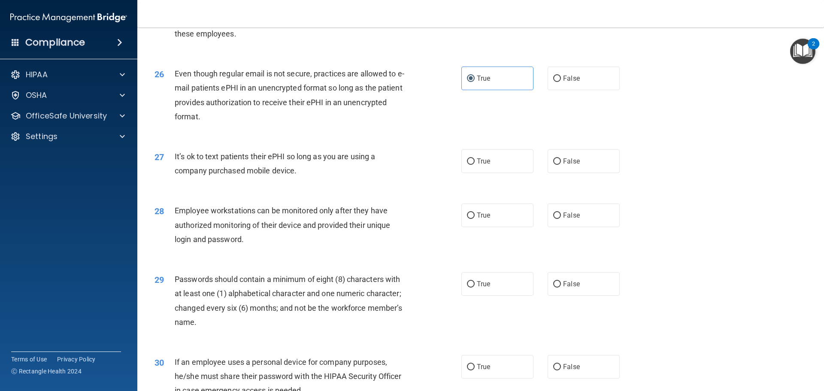
scroll to position [1673, 0]
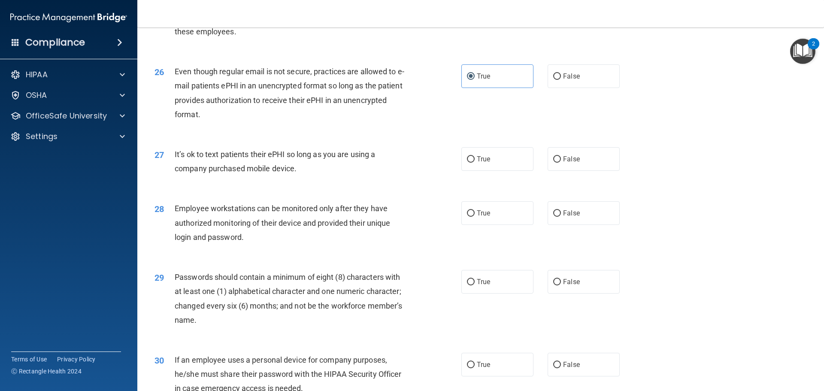
click at [530, 171] on div "True False" at bounding box center [547, 159] width 173 height 24
click at [518, 171] on label "True" at bounding box center [497, 159] width 72 height 24
click at [474, 163] on input "True" at bounding box center [471, 159] width 8 height 6
radio input "true"
click at [572, 163] on span "False" at bounding box center [571, 159] width 17 height 8
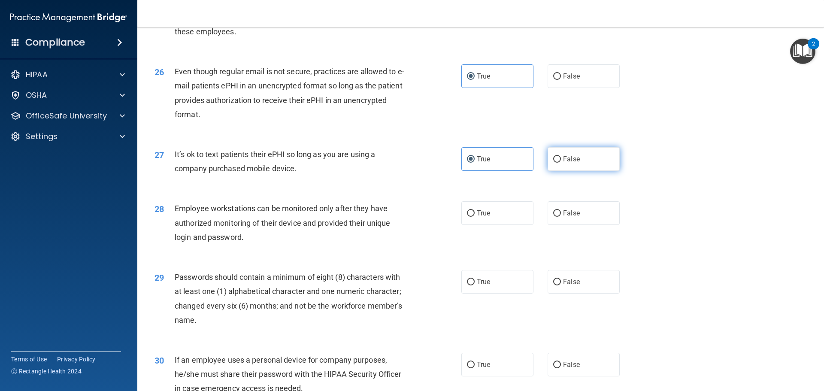
click at [561, 163] on input "False" at bounding box center [557, 159] width 8 height 6
radio input "true"
radio input "false"
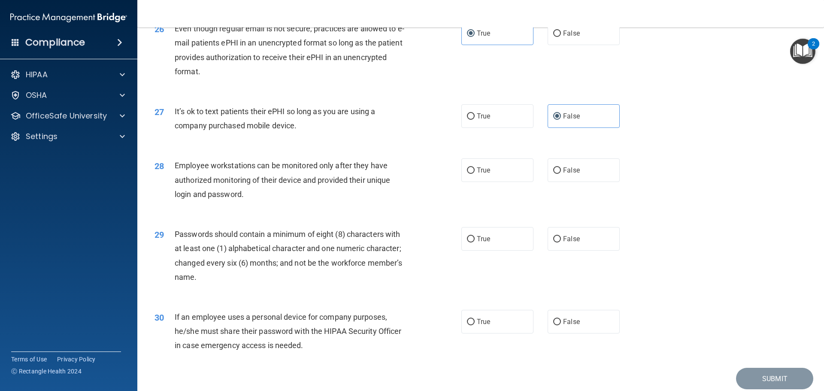
scroll to position [1759, 0]
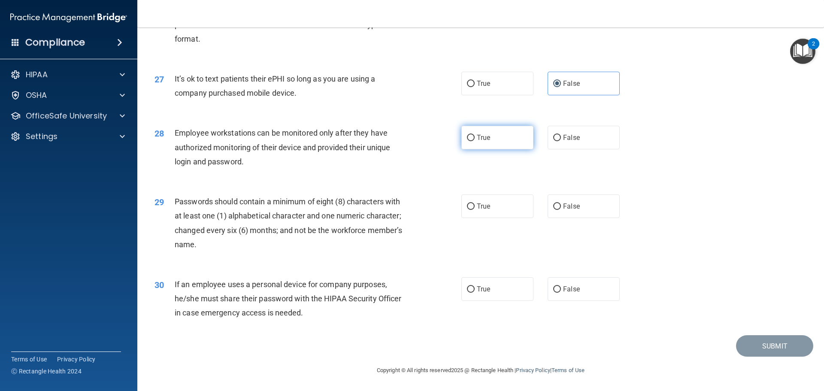
click at [512, 148] on label "True" at bounding box center [497, 138] width 72 height 24
click at [474, 141] on input "True" at bounding box center [471, 138] width 8 height 6
radio input "true"
click at [572, 138] on span "False" at bounding box center [571, 137] width 17 height 8
click at [561, 138] on input "False" at bounding box center [557, 138] width 8 height 6
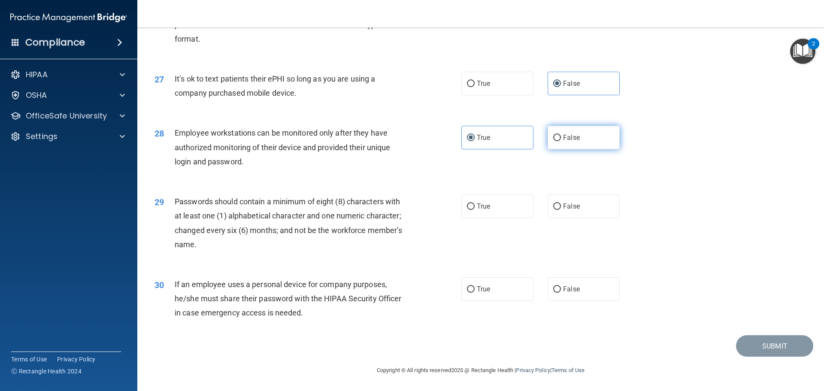
radio input "true"
radio input "false"
click at [492, 209] on label "True" at bounding box center [497, 206] width 72 height 24
click at [474, 209] on input "True" at bounding box center [471, 206] width 8 height 6
radio input "true"
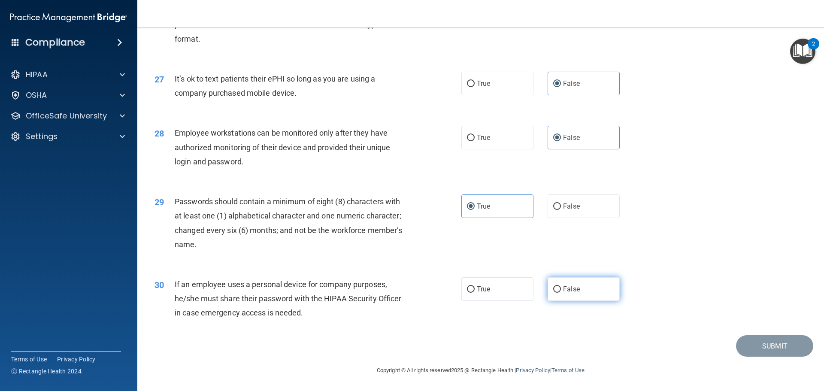
click at [557, 284] on label "False" at bounding box center [583, 289] width 72 height 24
click at [557, 286] on input "False" at bounding box center [557, 289] width 8 height 6
radio input "true"
click at [759, 344] on button "Submit" at bounding box center [774, 346] width 77 height 22
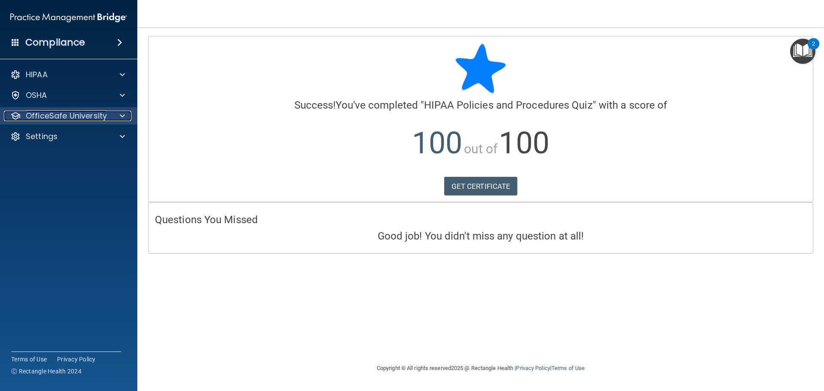
click at [100, 118] on p "OfficeSafe University" at bounding box center [66, 116] width 81 height 10
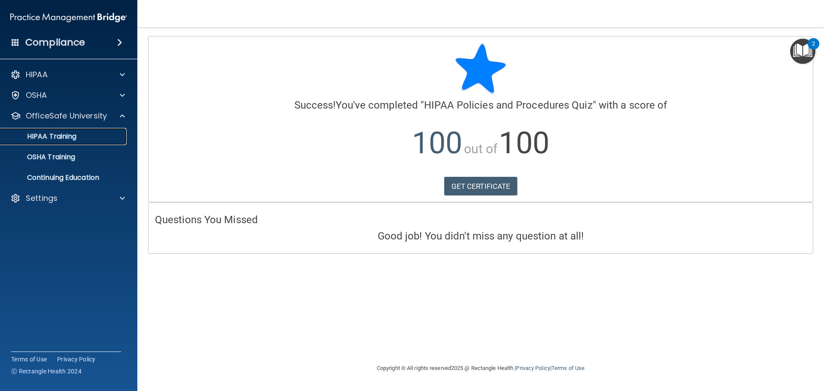
click at [94, 135] on div "HIPAA Training" at bounding box center [64, 136] width 117 height 9
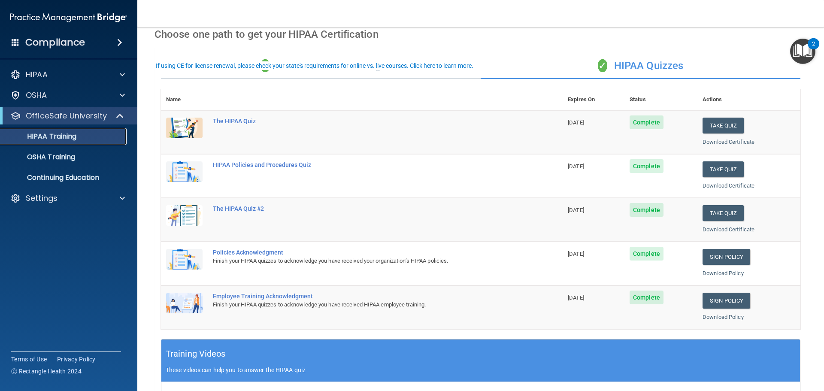
scroll to position [43, 0]
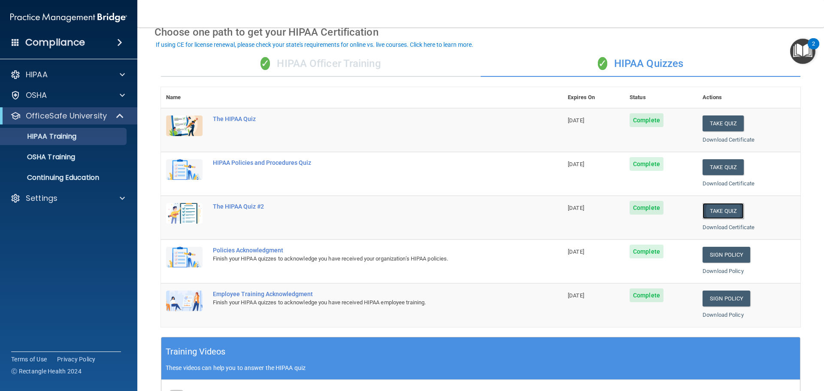
click at [719, 212] on button "Take Quiz" at bounding box center [722, 211] width 41 height 16
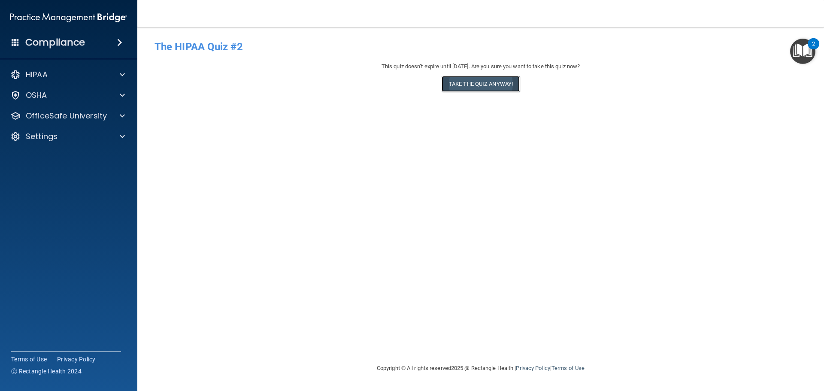
click at [492, 84] on button "Take the quiz anyway!" at bounding box center [480, 84] width 78 height 16
